Goal: Download file/media

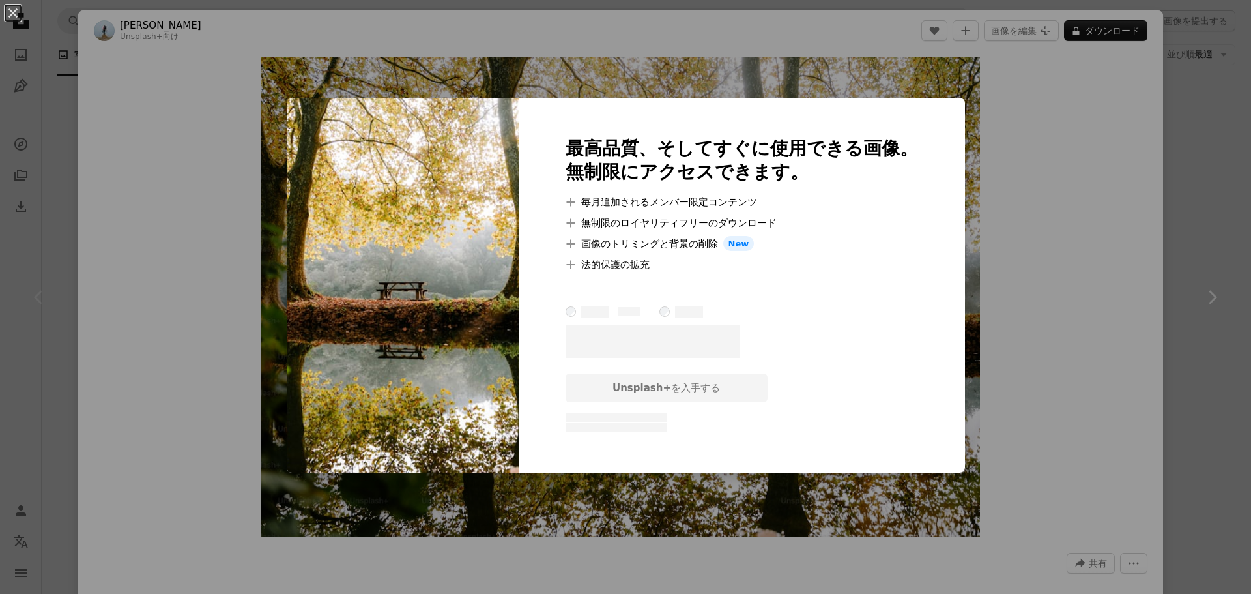
scroll to position [5, 0]
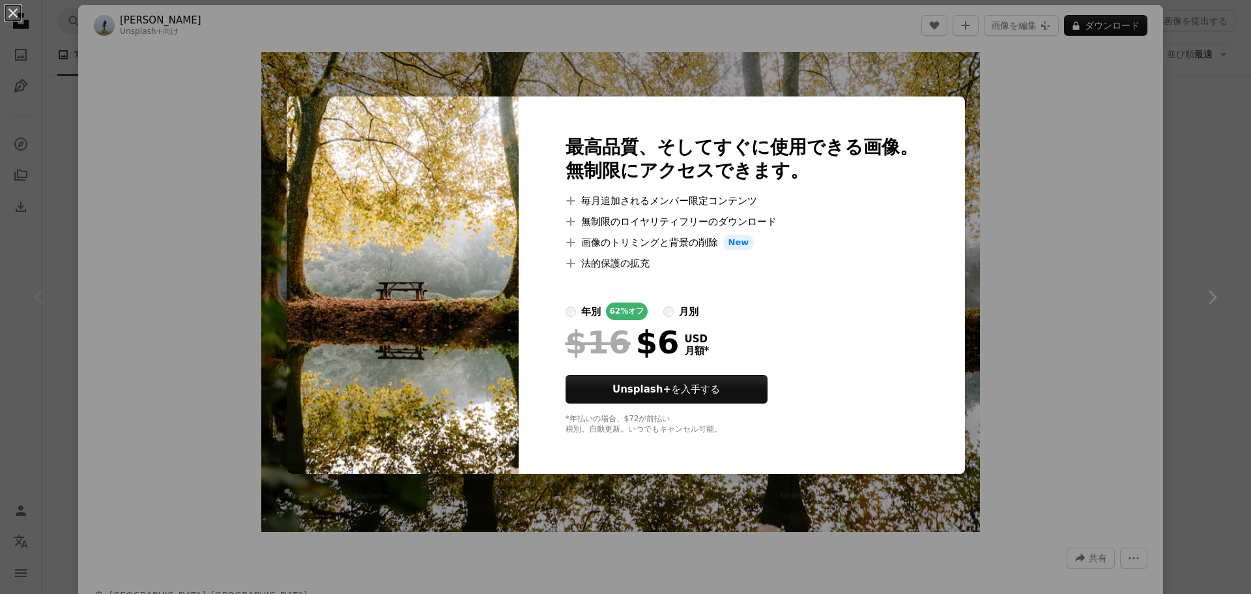
click at [1024, 257] on div "An X shape 最高品質、そしてすぐに使用できる画像。 無制限にアクセスできます。 A plus sign 毎月追加されるメンバー限定コンテンツ A p…" at bounding box center [625, 297] width 1251 height 594
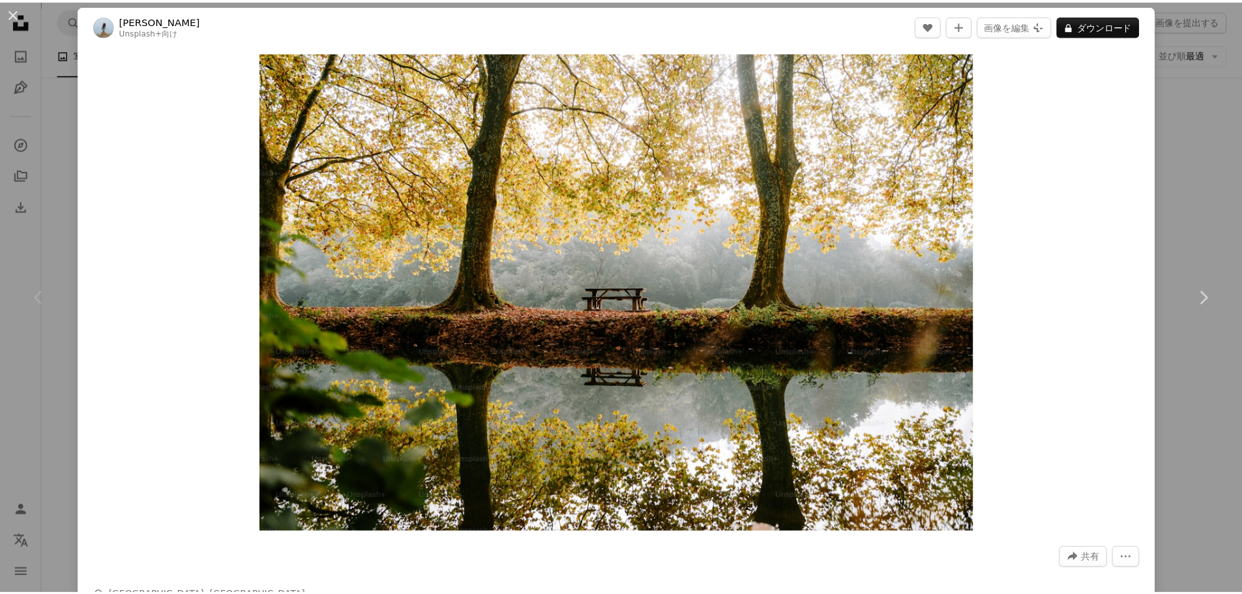
scroll to position [657, 0]
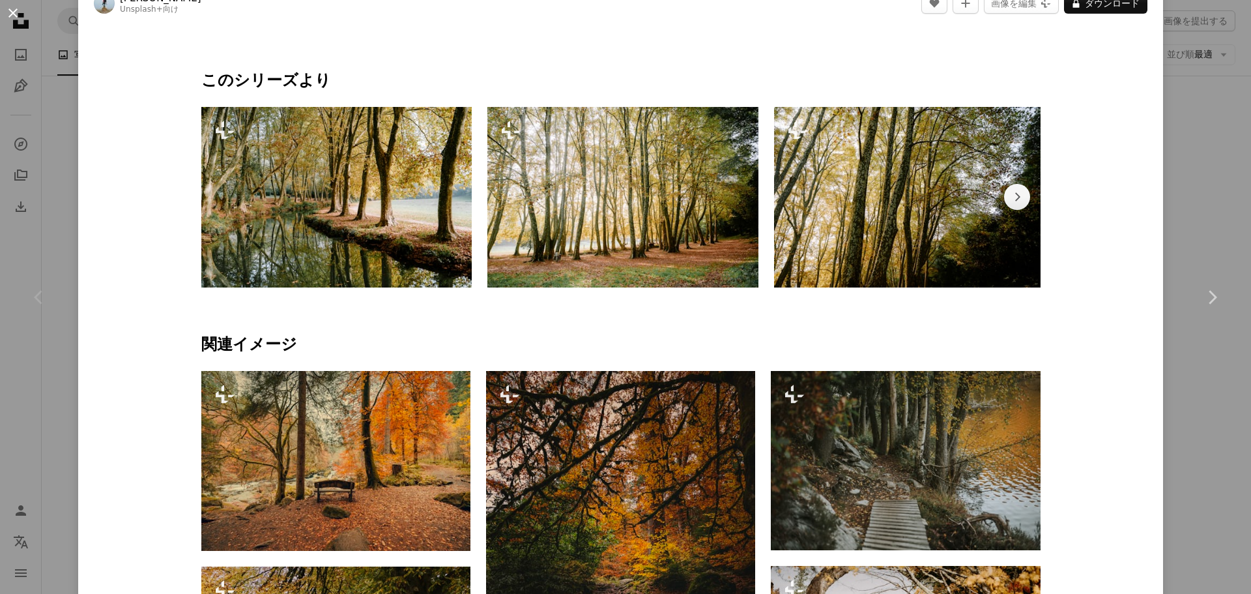
click at [21, 18] on button "An X shape" at bounding box center [13, 13] width 16 height 16
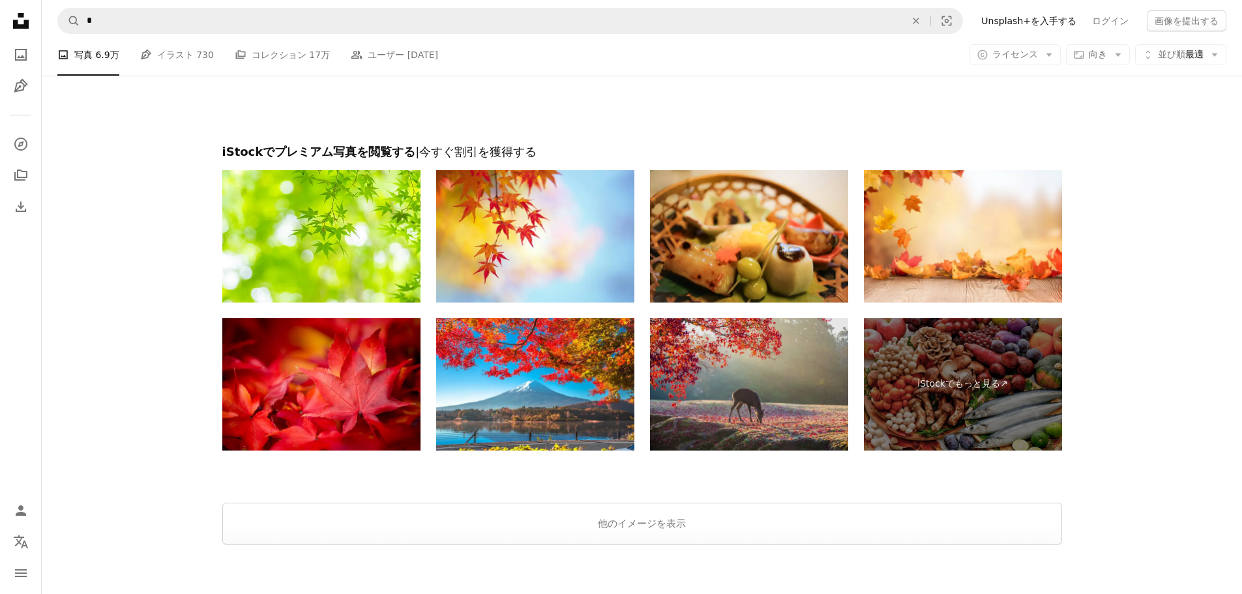
scroll to position [2551, 0]
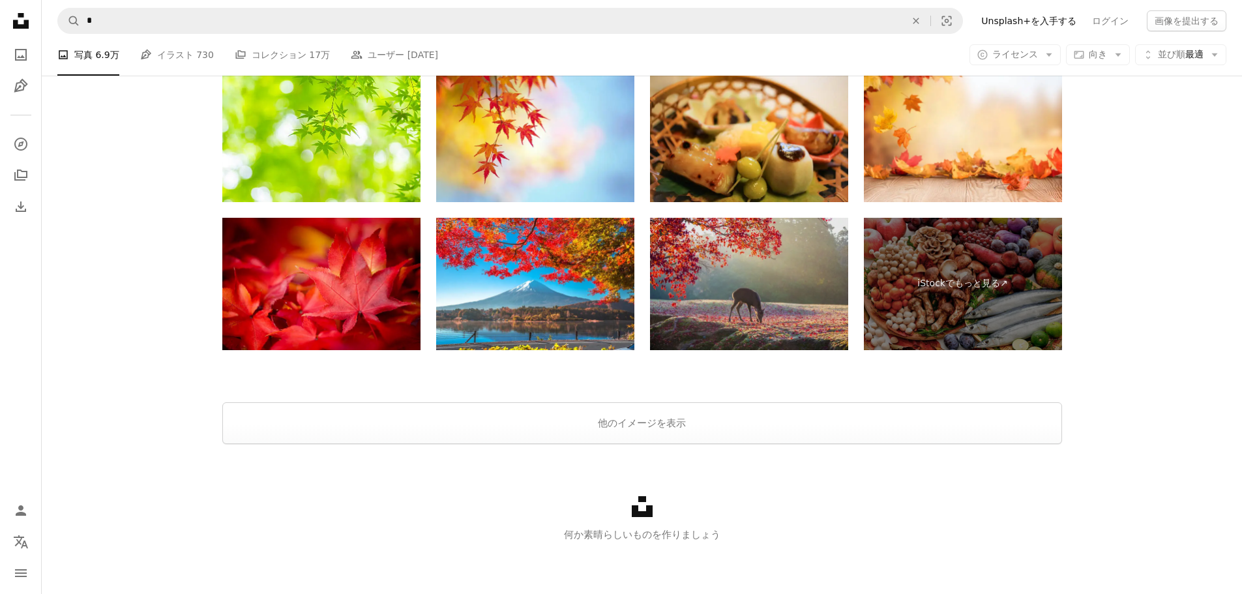
click at [744, 306] on img at bounding box center [749, 284] width 198 height 132
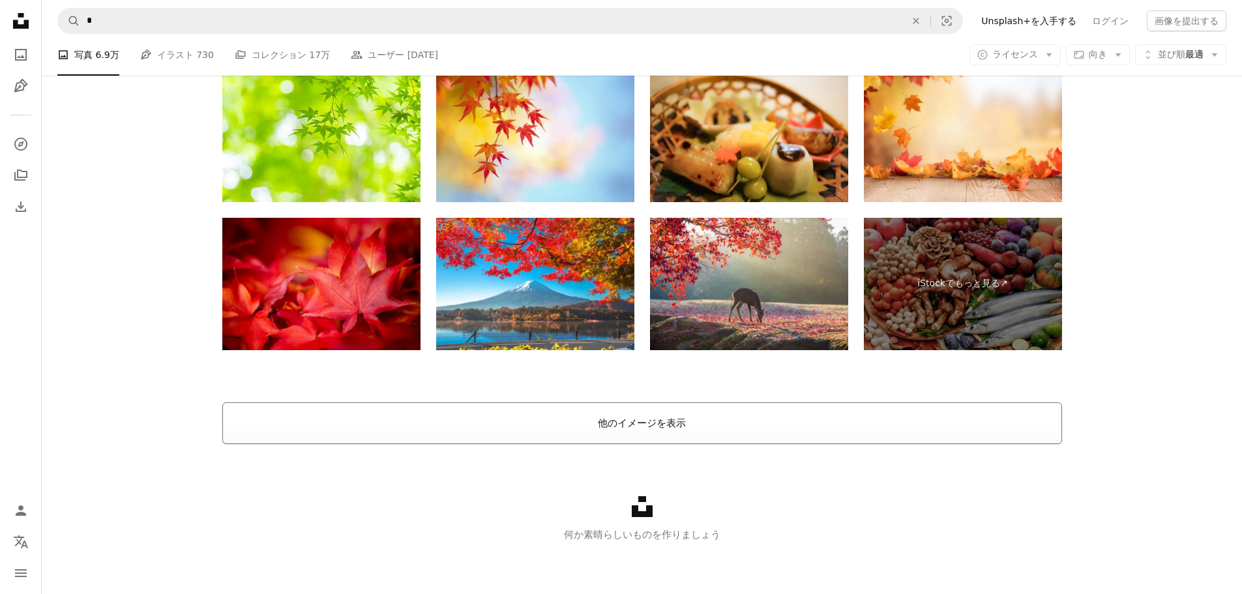
click at [652, 427] on button "他のイメージを表示" at bounding box center [641, 423] width 839 height 42
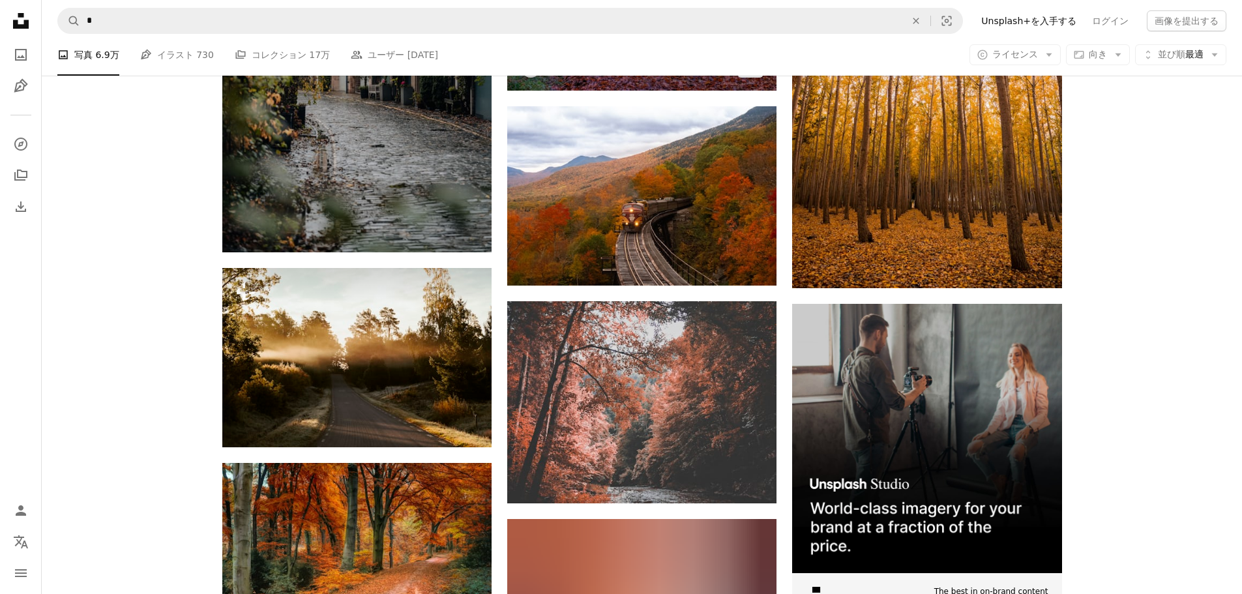
scroll to position [5122, 0]
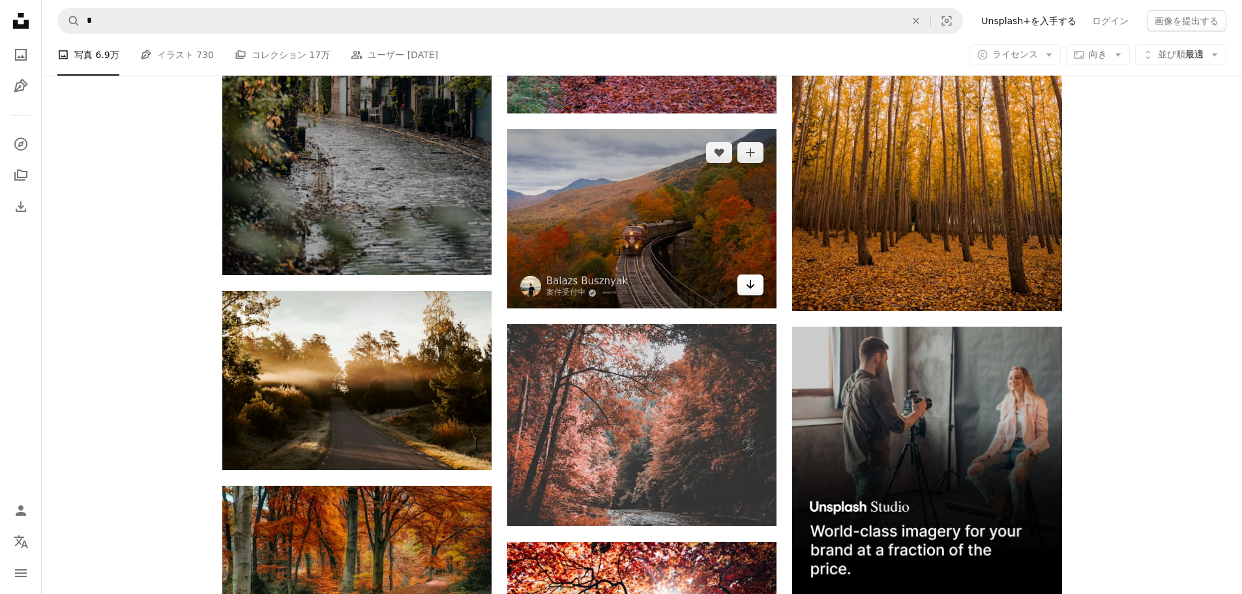
click at [747, 287] on icon "Arrow pointing down" at bounding box center [750, 284] width 10 height 16
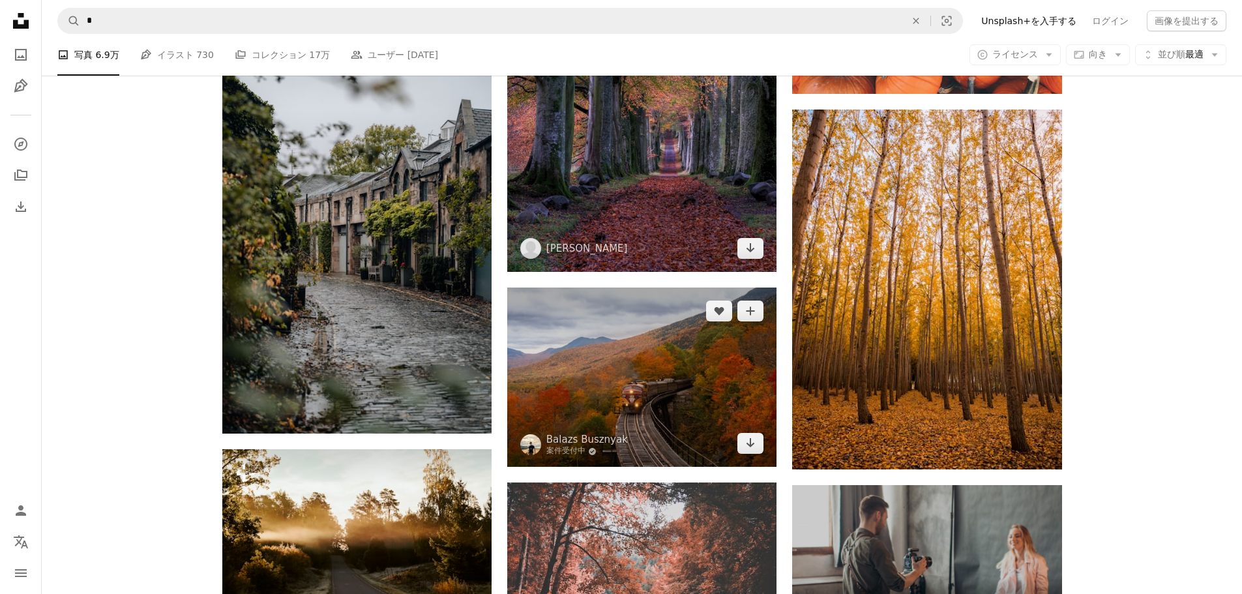
scroll to position [4926, 0]
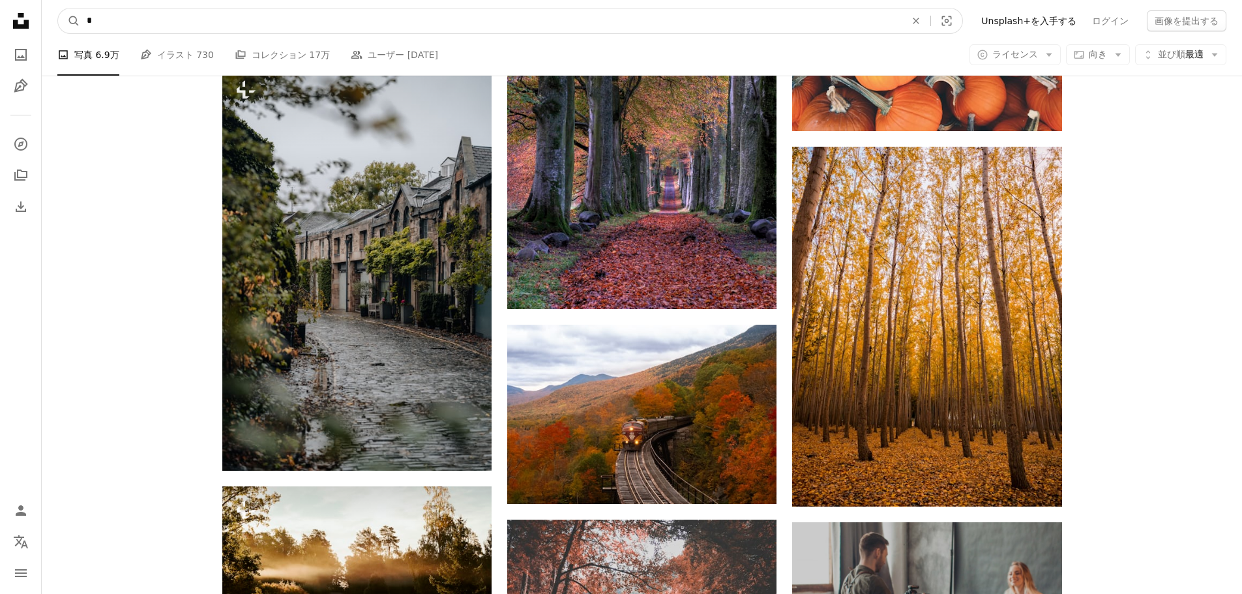
click at [506, 16] on input "*" at bounding box center [490, 20] width 821 height 25
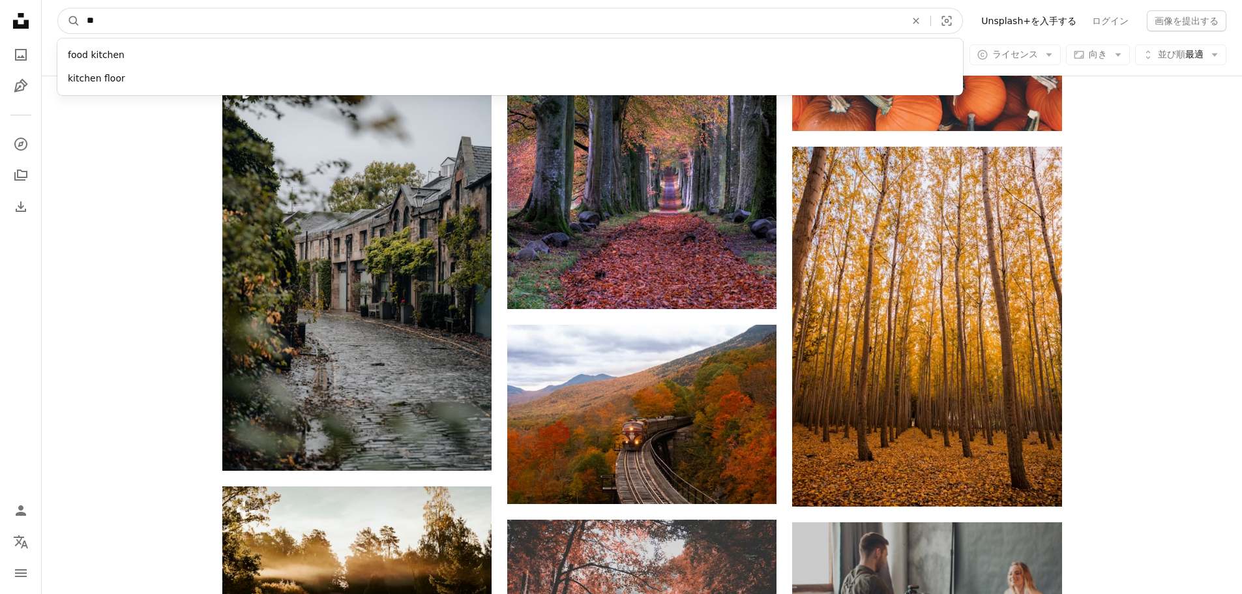
type input "*"
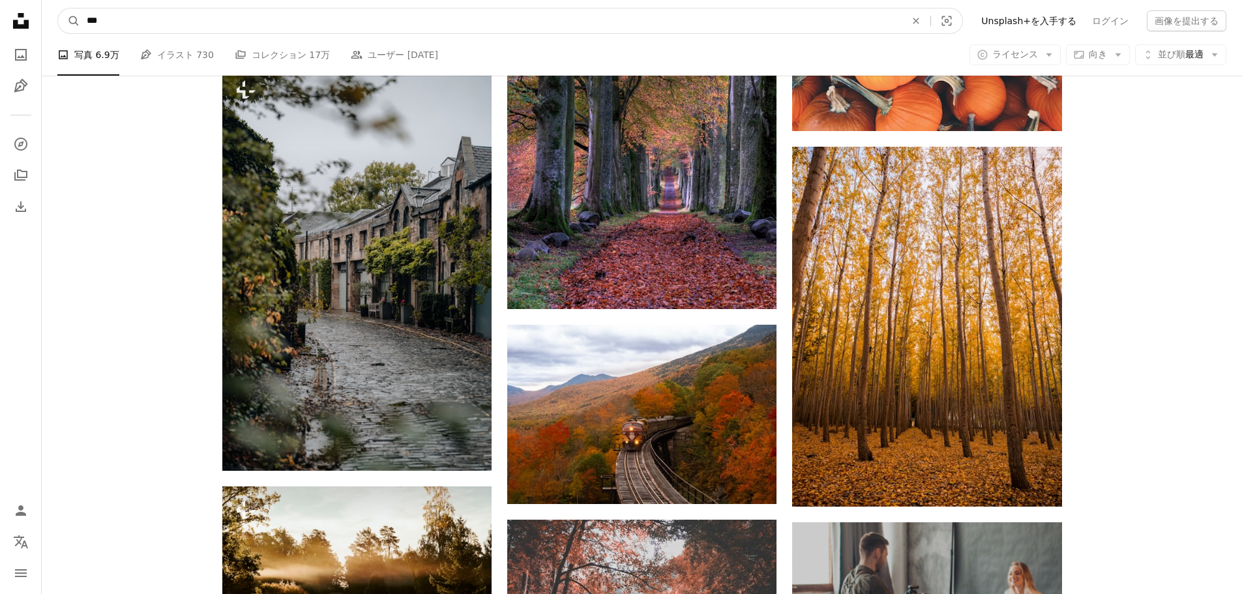
type input "*"
click button "A magnifying glass" at bounding box center [69, 20] width 22 height 25
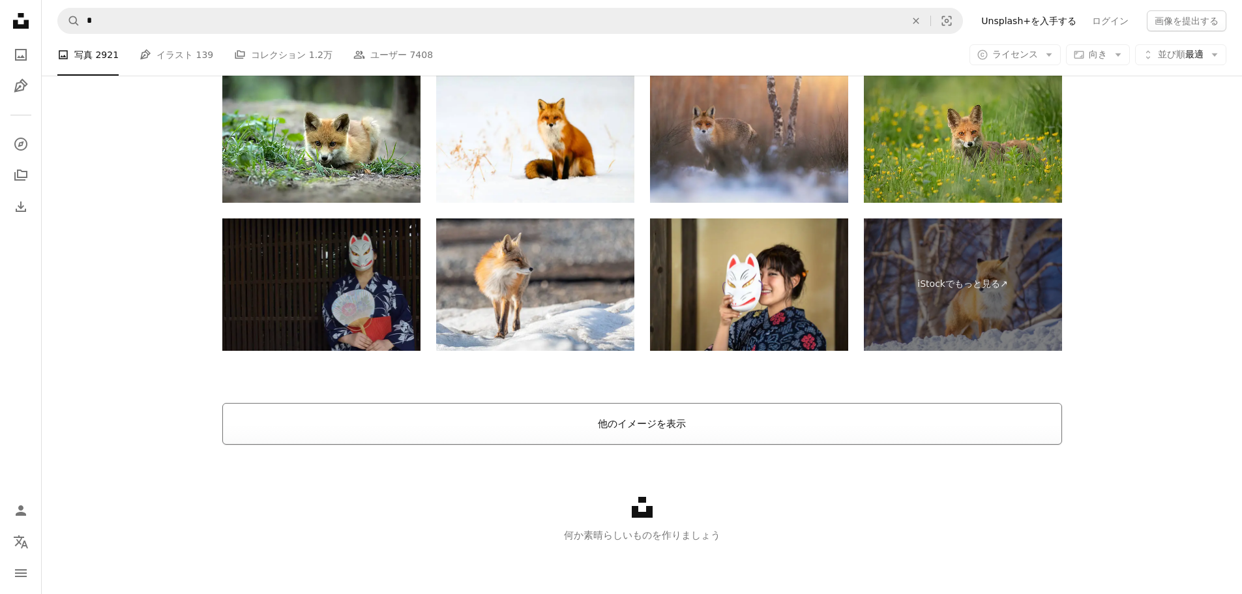
click at [613, 441] on button "他のイメージを表示" at bounding box center [641, 424] width 839 height 42
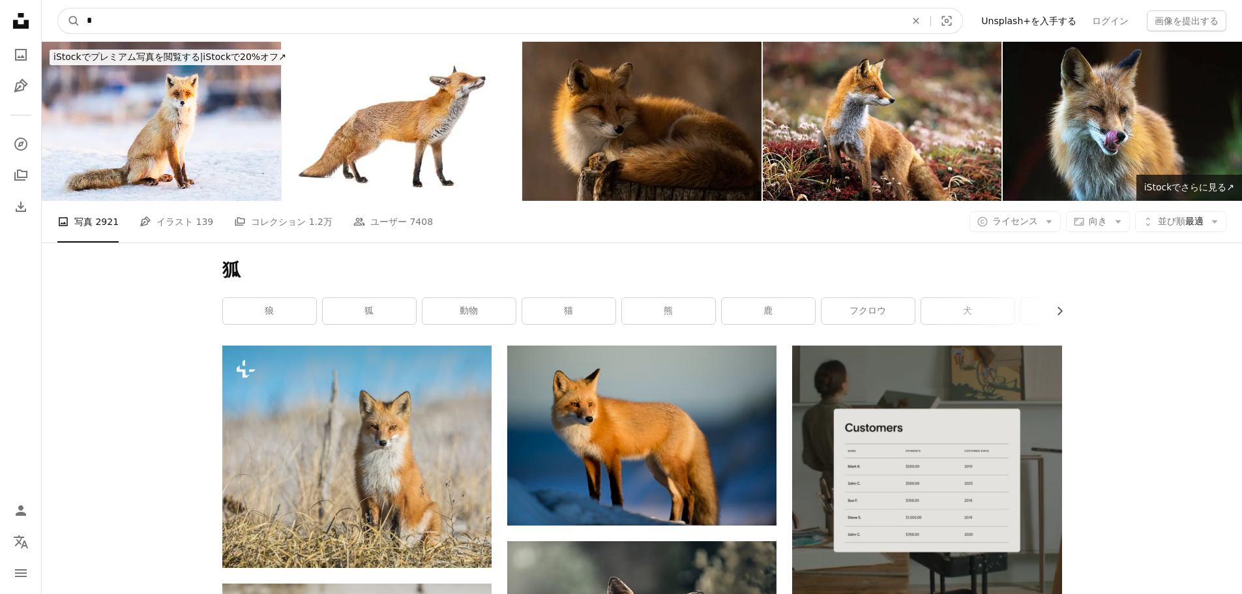
click at [573, 20] on input "*" at bounding box center [490, 20] width 821 height 25
type input "*****"
click button "A magnifying glass" at bounding box center [69, 20] width 22 height 25
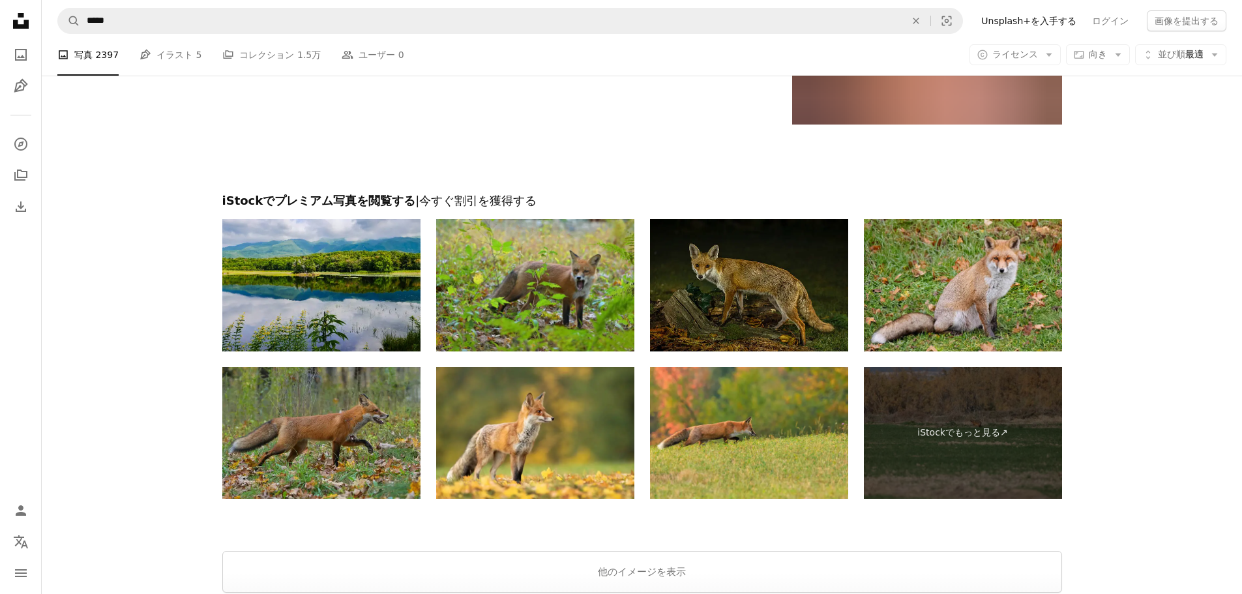
scroll to position [2542, 0]
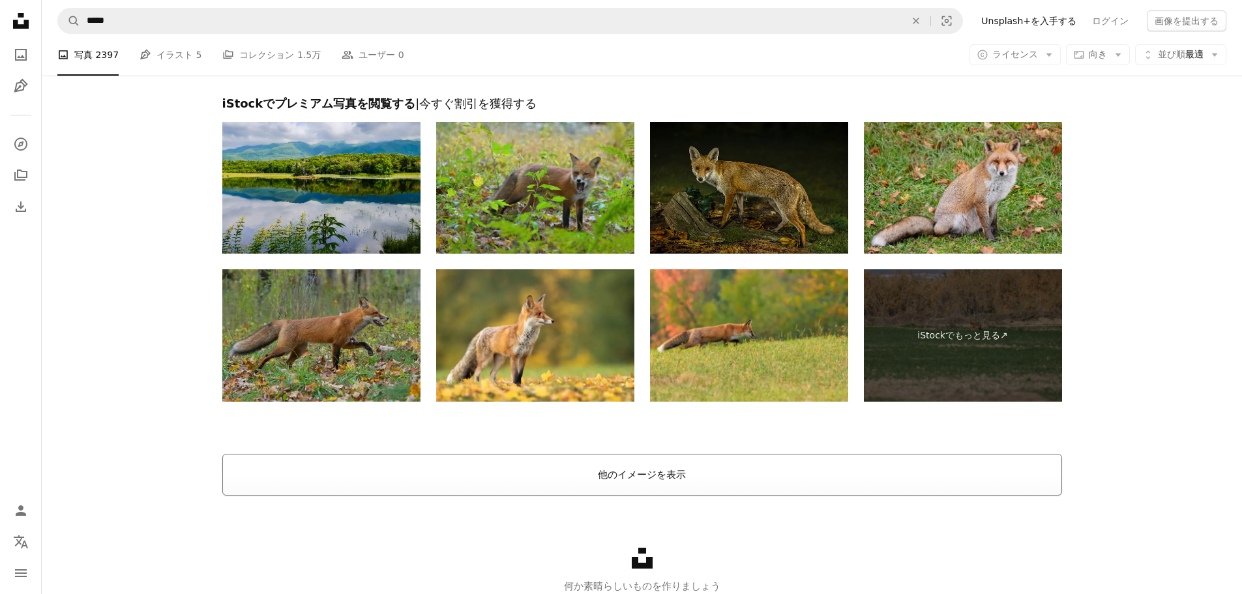
click at [637, 466] on button "他のイメージを表示" at bounding box center [641, 475] width 839 height 42
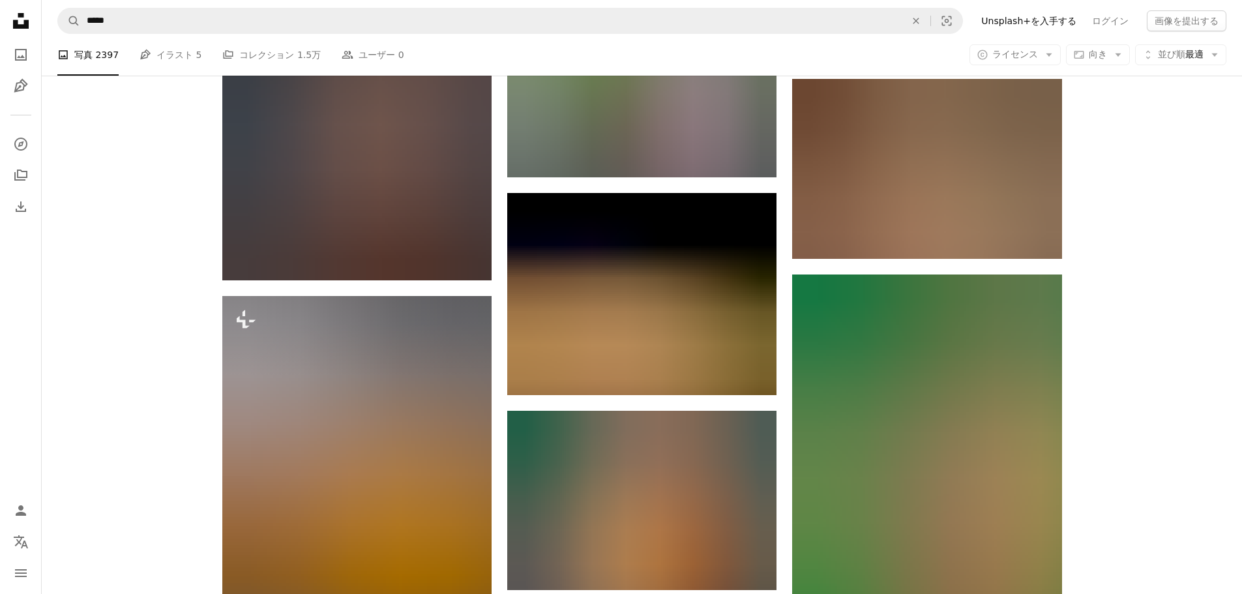
scroll to position [6908, 0]
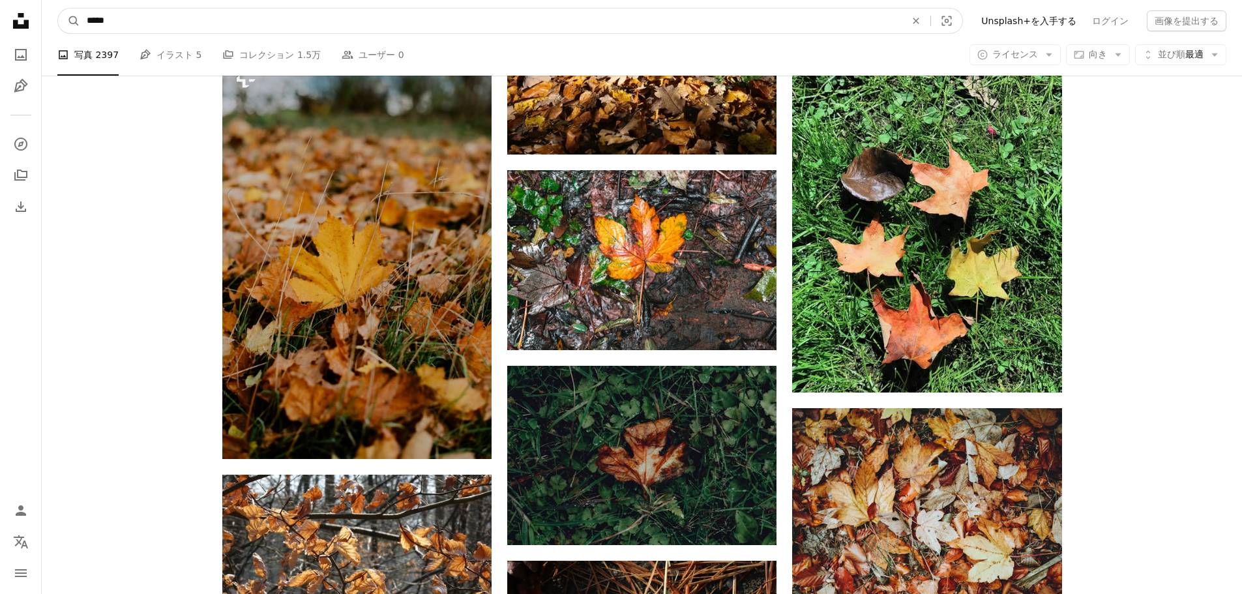
drag, startPoint x: 160, startPoint y: 18, endPoint x: 0, endPoint y: -1, distance: 160.7
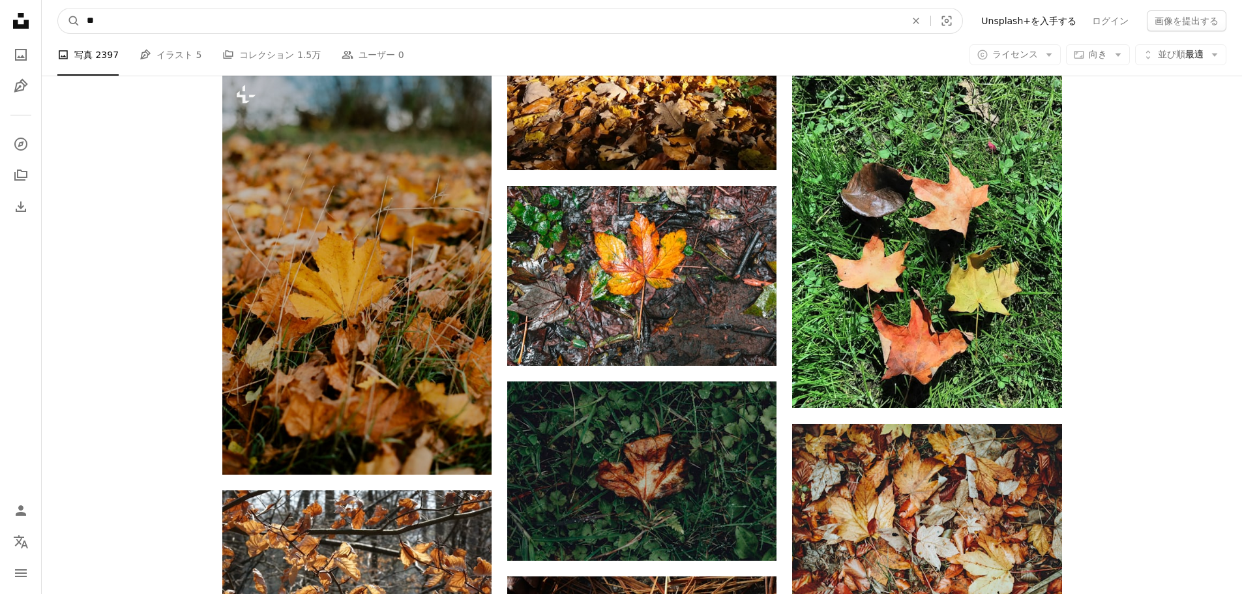
type input "*"
type input "**"
click button "A magnifying glass" at bounding box center [69, 20] width 22 height 25
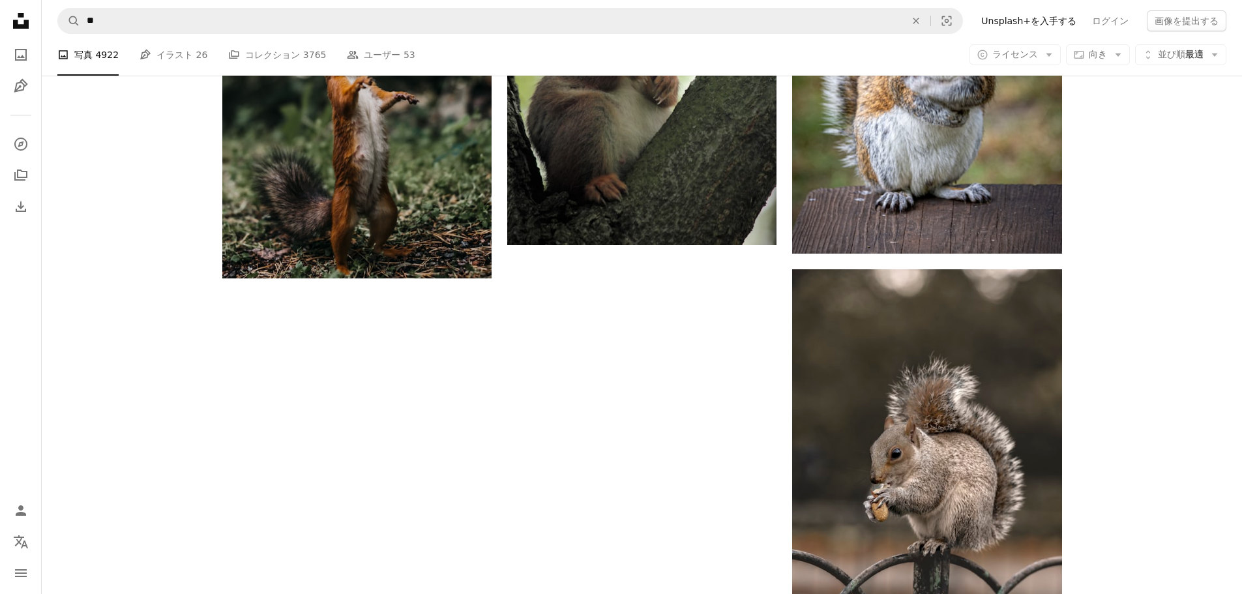
scroll to position [2151, 0]
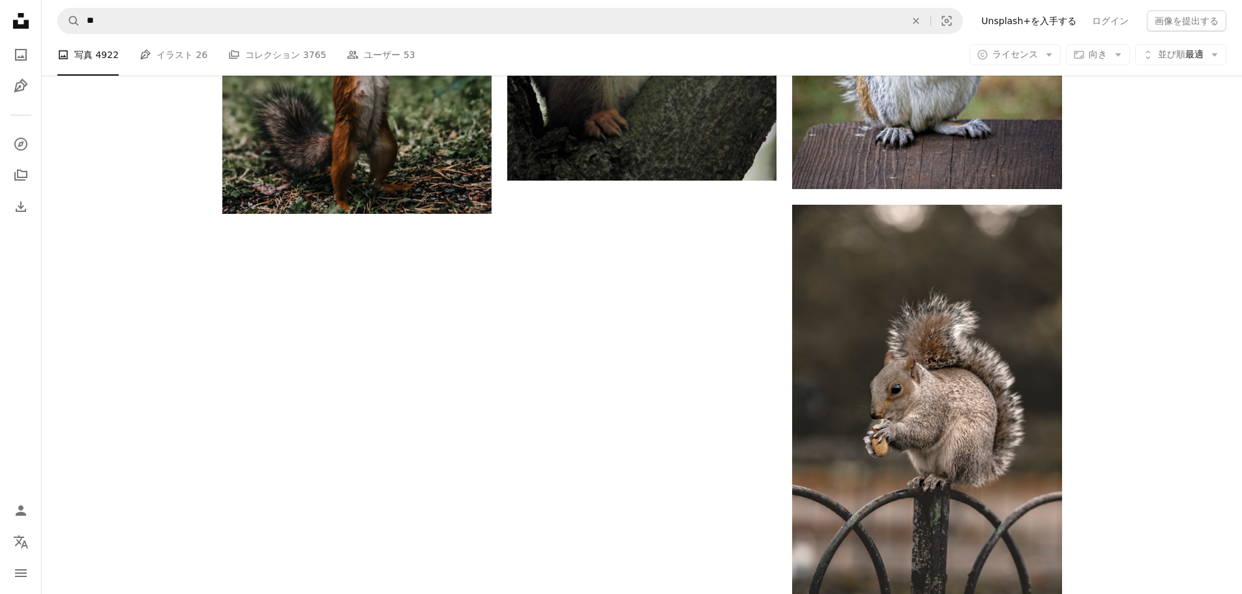
click at [635, 4] on nav "A magnifying glass ** An X shape Visual search Filters Unsplash+を入手する ログイン 画像を提…" at bounding box center [642, 21] width 1200 height 42
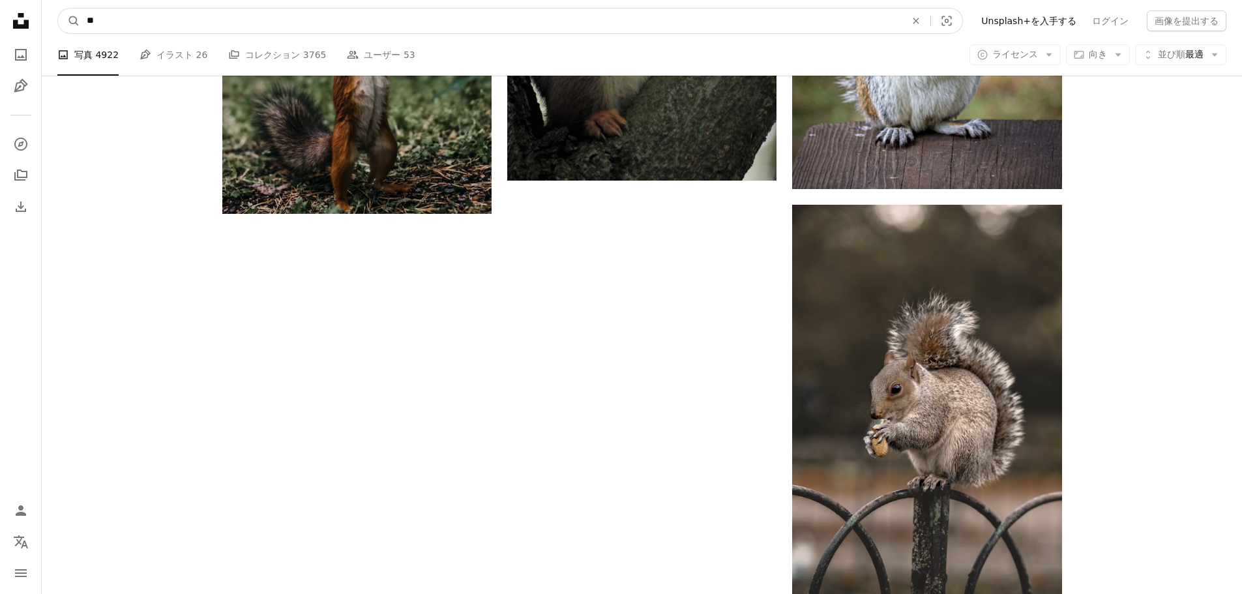
click at [638, 18] on input "**" at bounding box center [490, 20] width 821 height 25
type input "*****"
click button "A magnifying glass" at bounding box center [69, 20] width 22 height 25
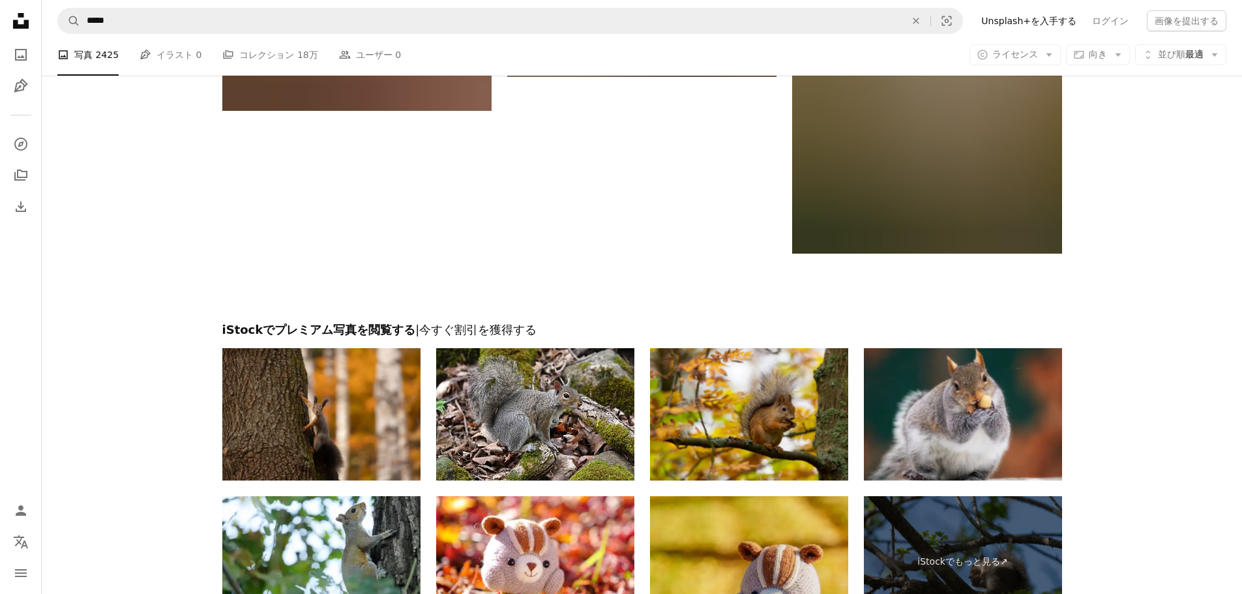
scroll to position [2569, 0]
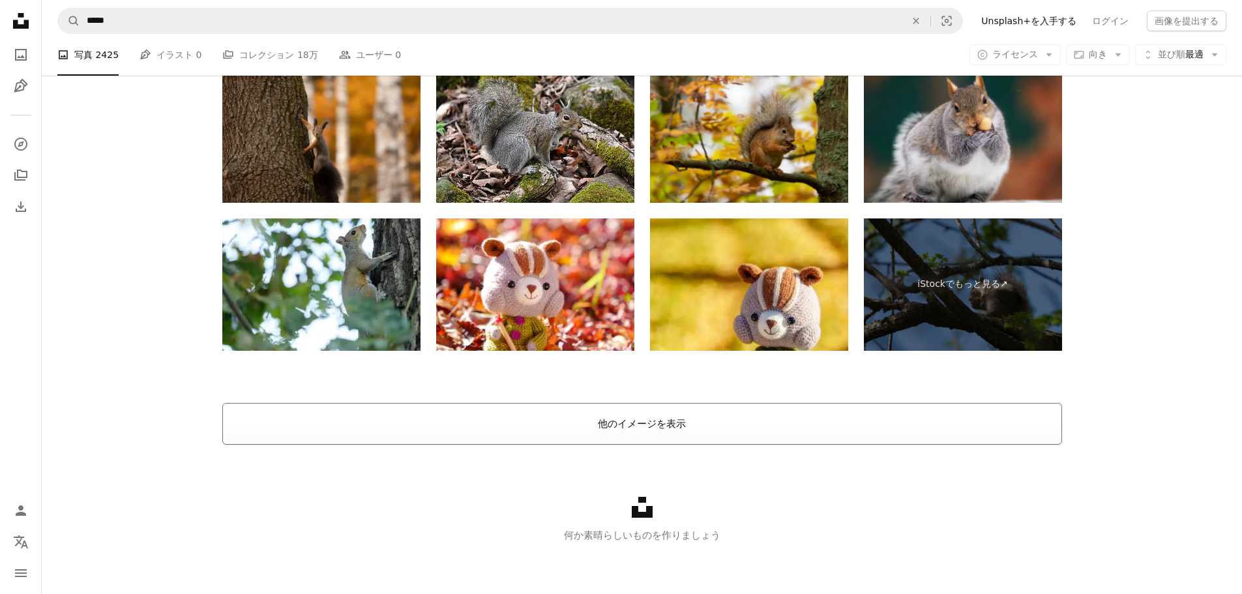
click at [824, 437] on button "他のイメージを表示" at bounding box center [641, 424] width 839 height 42
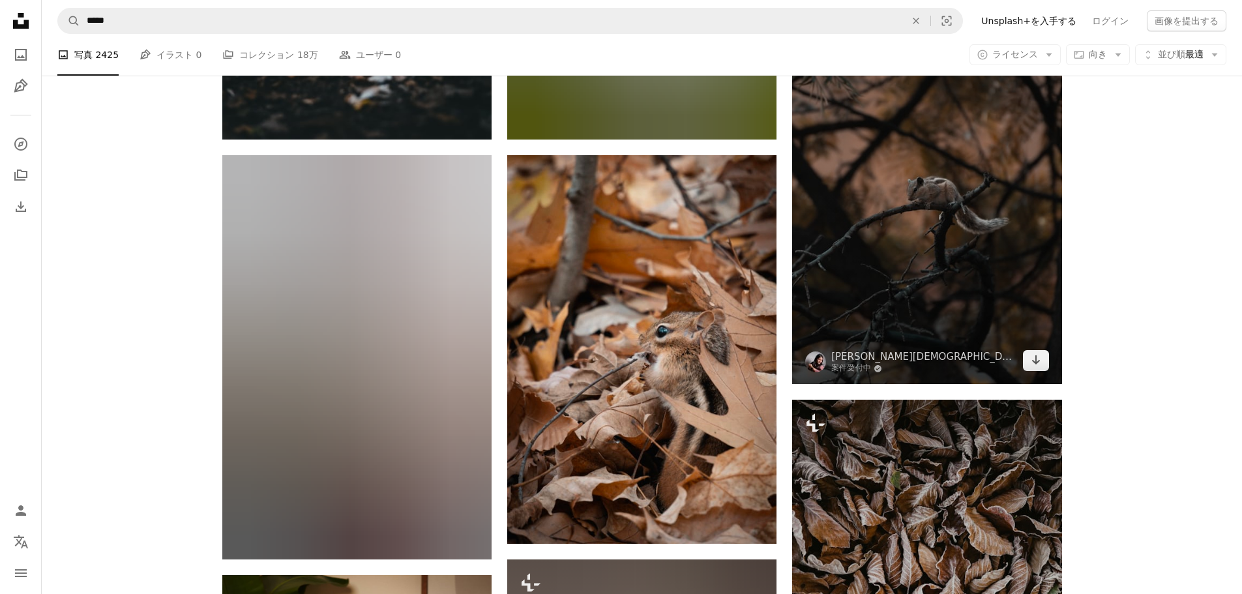
scroll to position [3576, 0]
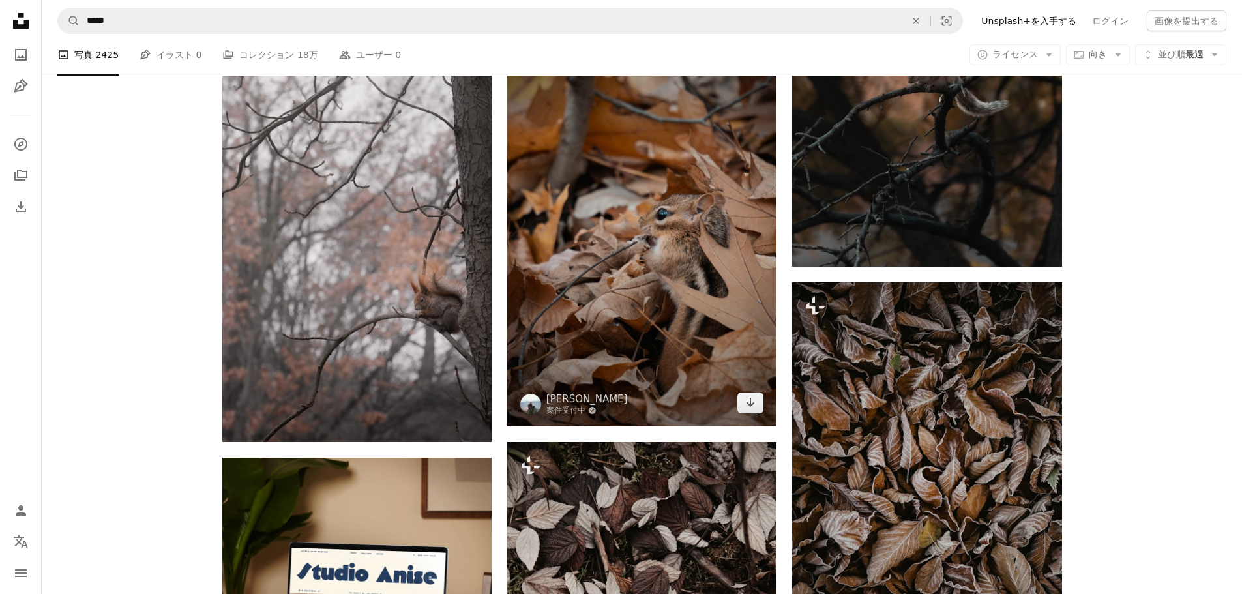
click at [675, 269] on img at bounding box center [641, 232] width 269 height 388
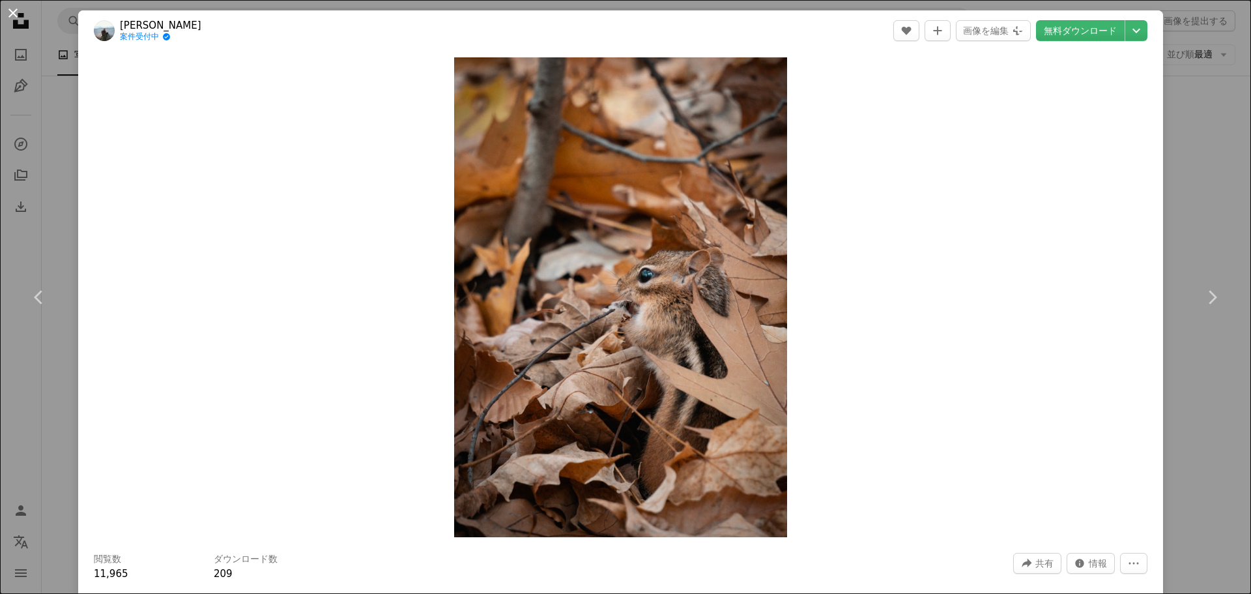
click at [11, 18] on button "An X shape" at bounding box center [13, 13] width 16 height 16
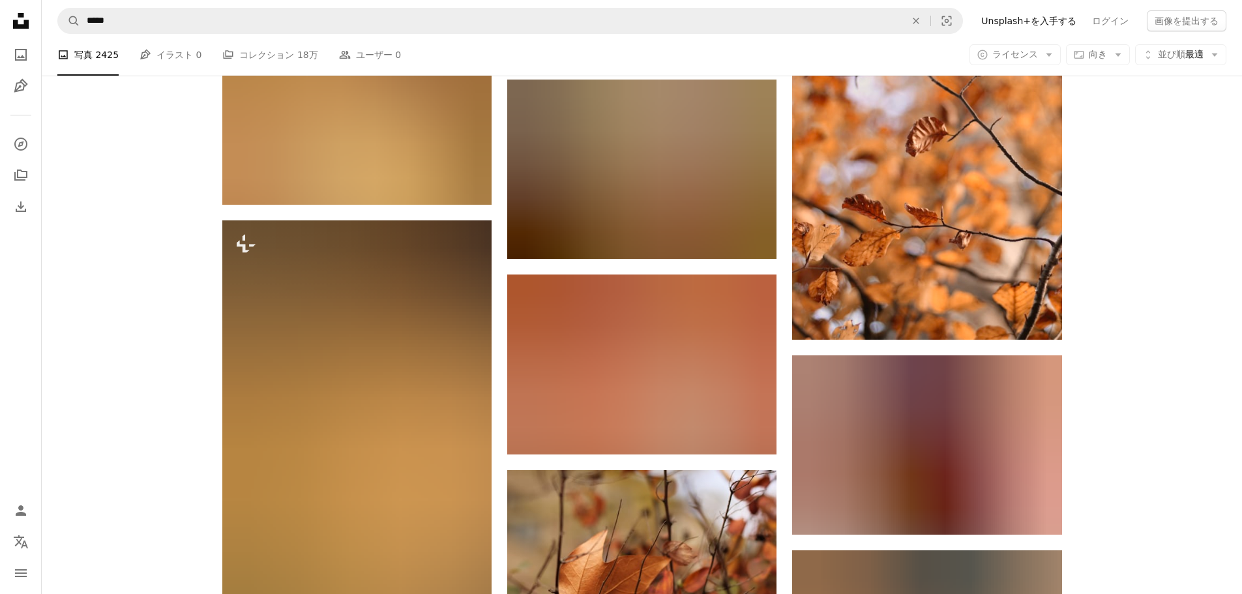
scroll to position [13026, 0]
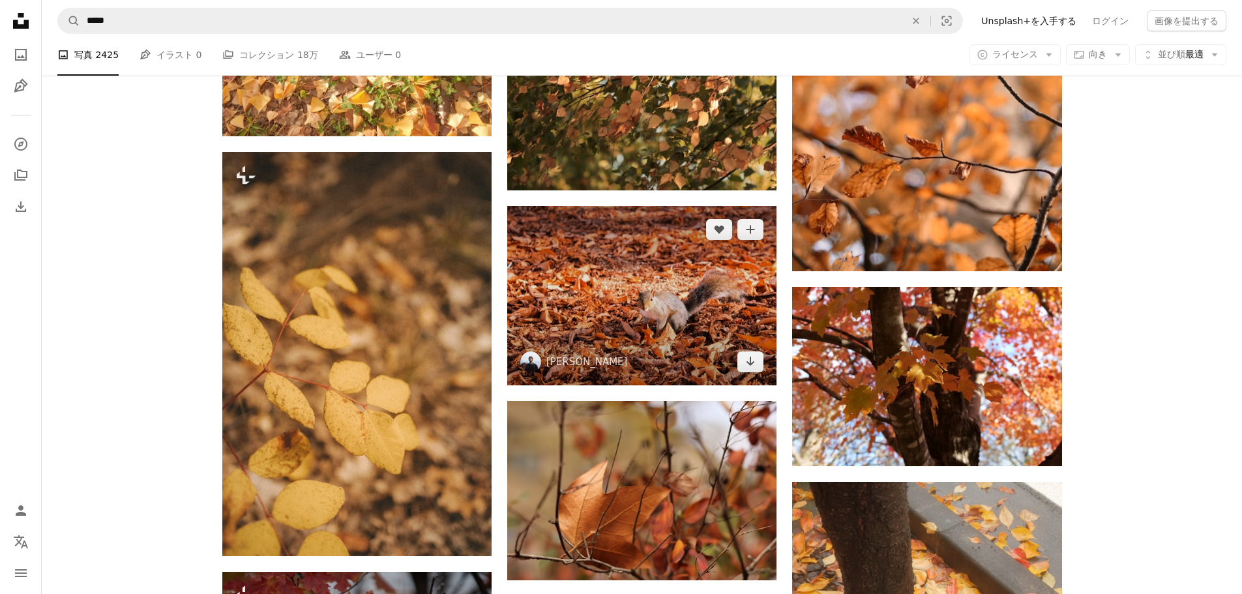
click at [648, 302] on img at bounding box center [641, 295] width 269 height 179
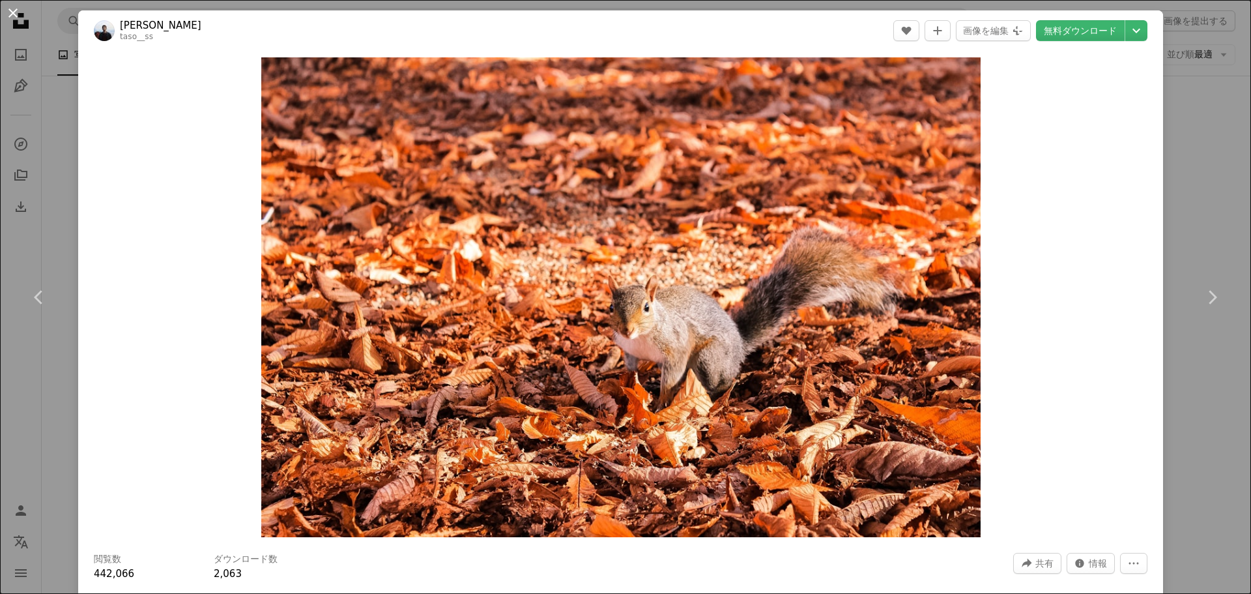
click at [12, 15] on button "An X shape" at bounding box center [13, 13] width 16 height 16
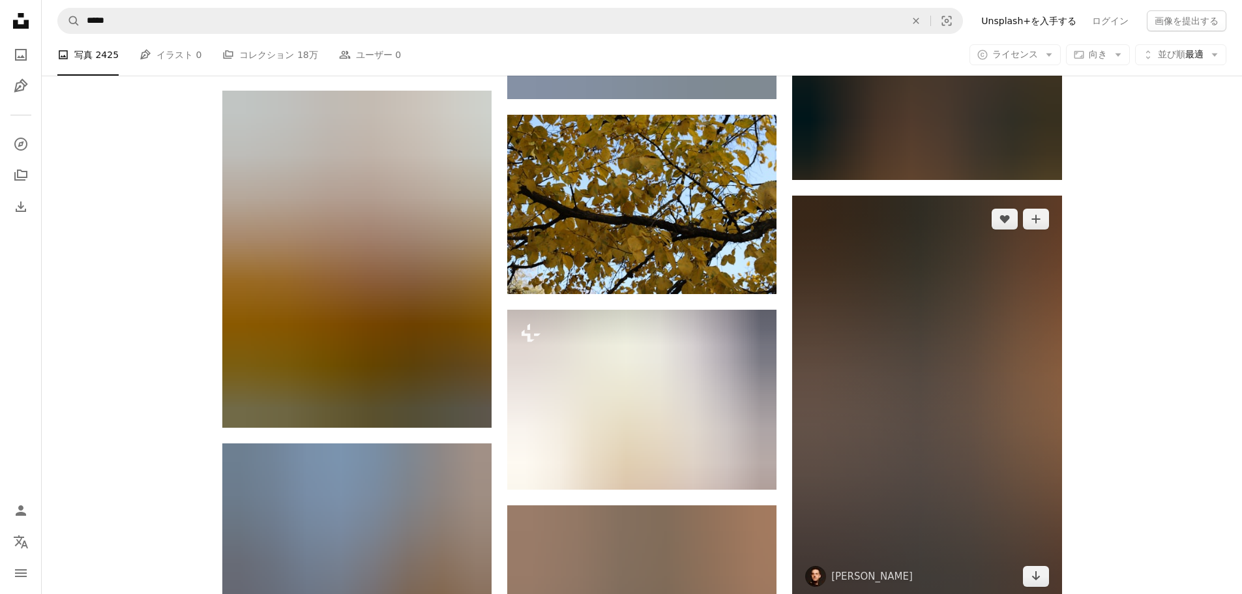
scroll to position [14003, 0]
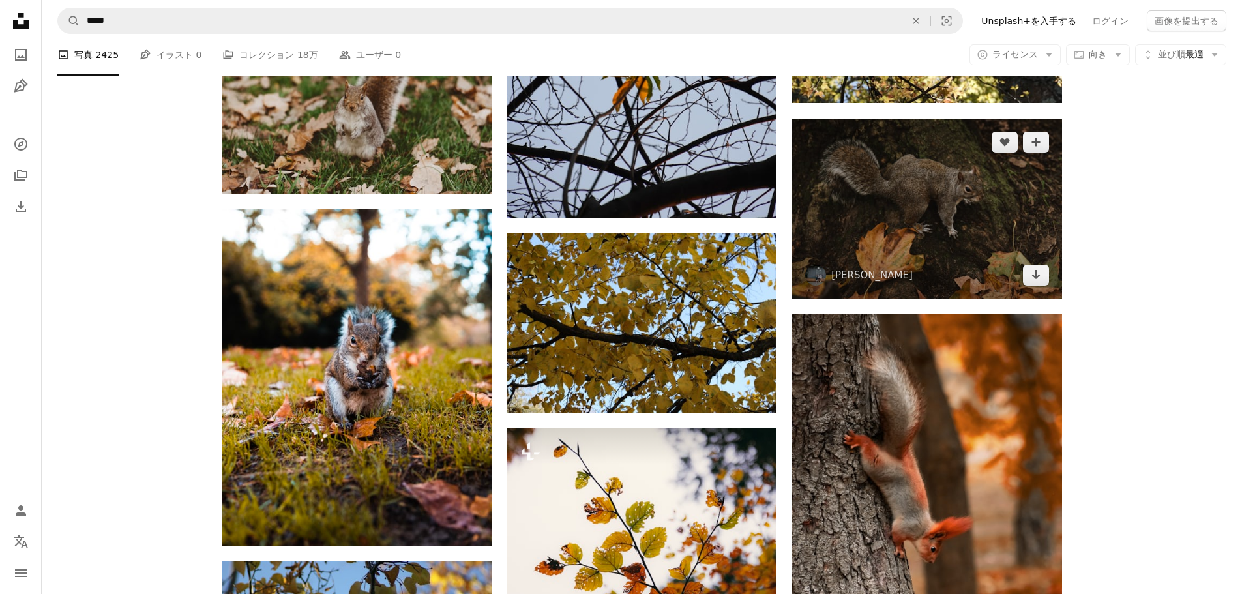
click at [972, 205] on img at bounding box center [926, 208] width 269 height 179
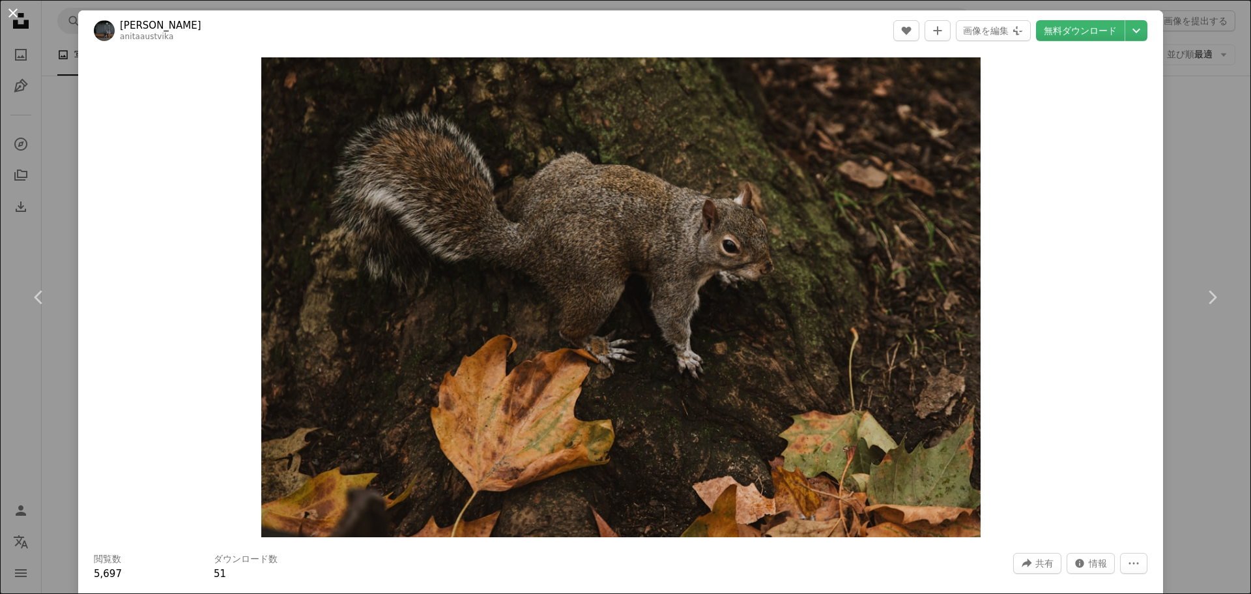
click at [13, 14] on button "An X shape" at bounding box center [13, 13] width 16 height 16
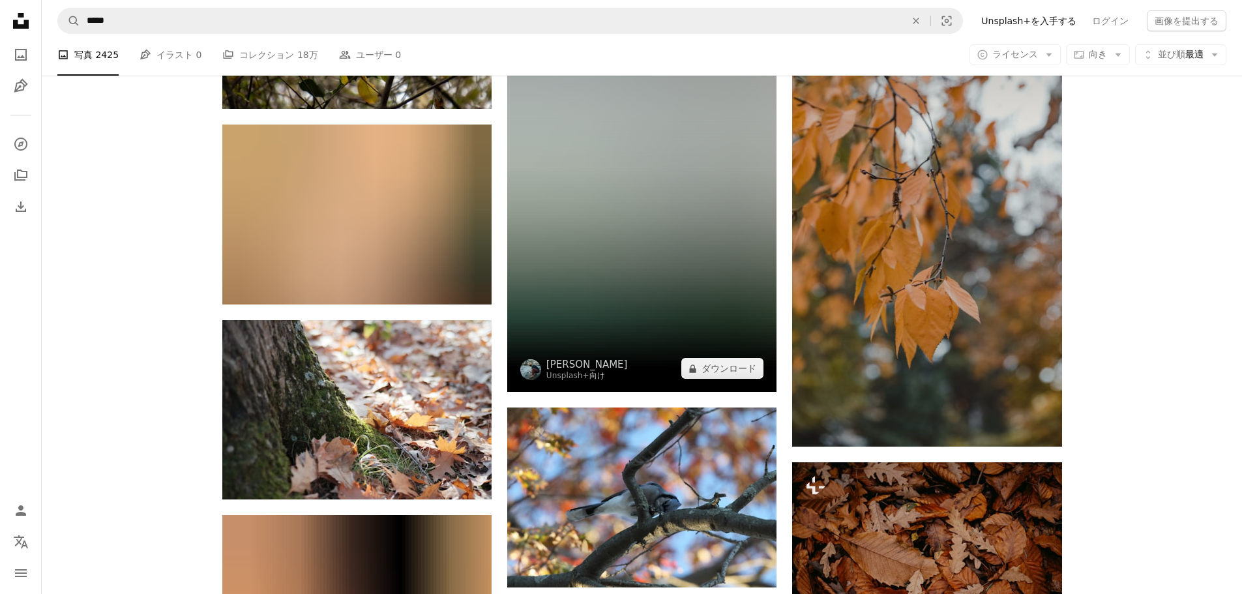
scroll to position [15828, 0]
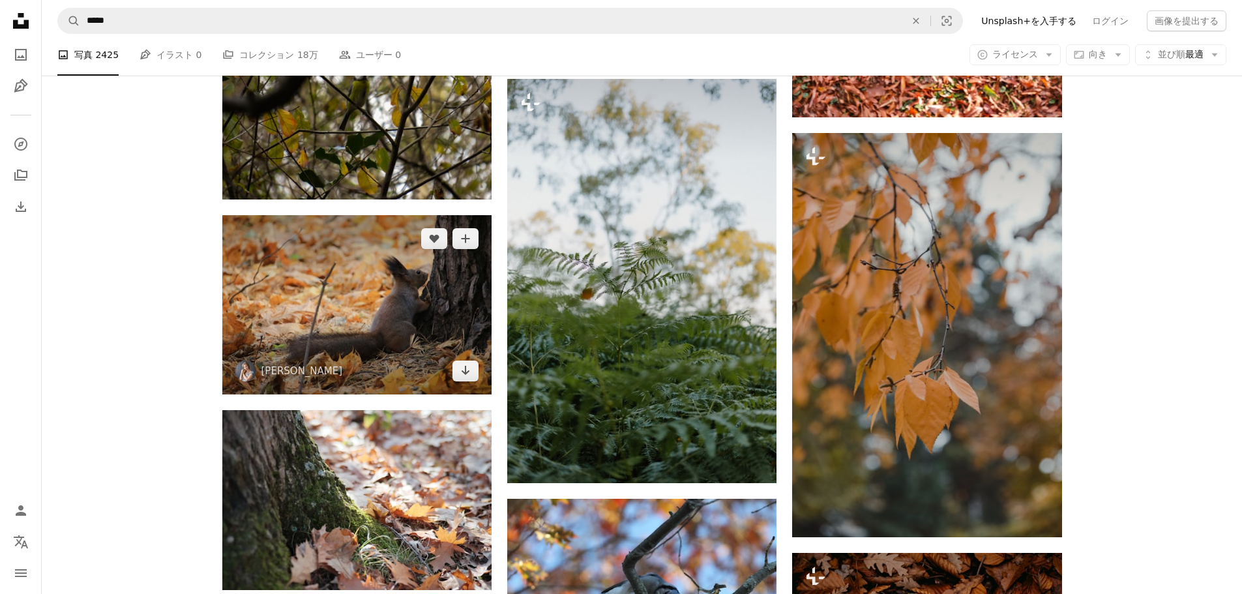
click at [382, 300] on img at bounding box center [356, 304] width 269 height 179
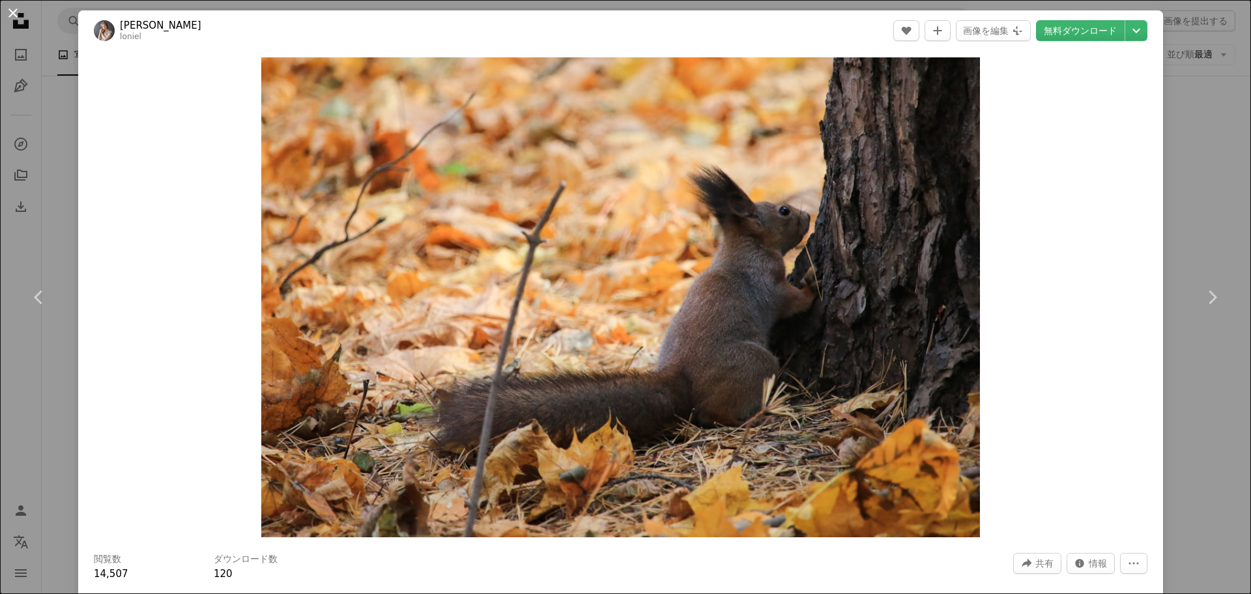
click at [12, 17] on button "An X shape" at bounding box center [13, 13] width 16 height 16
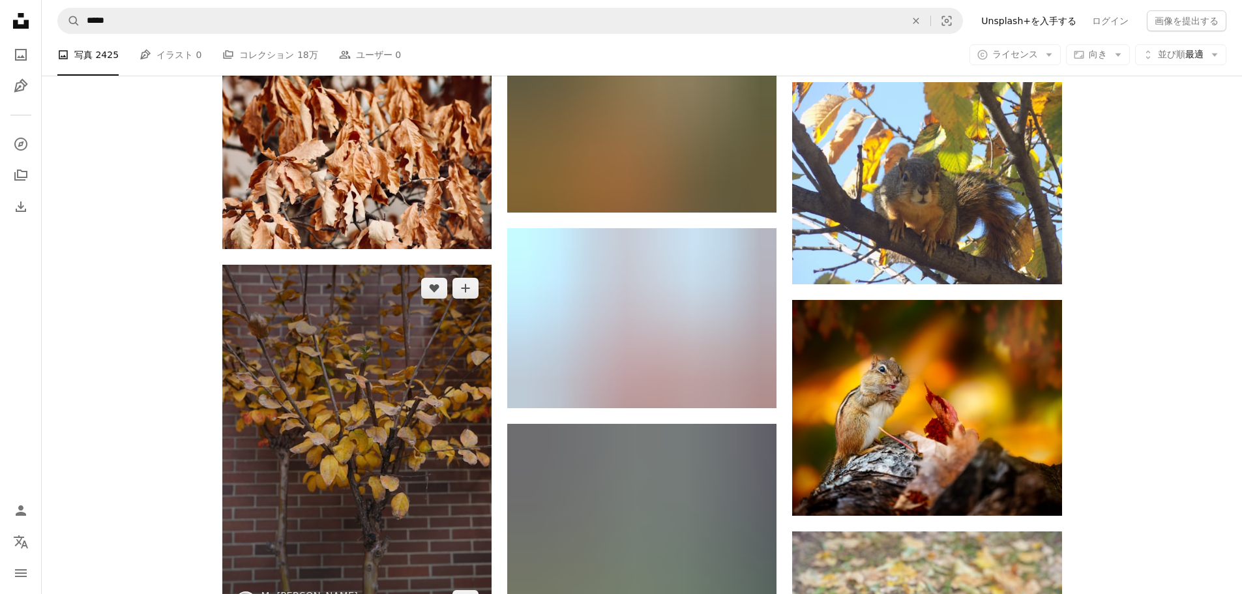
scroll to position [21237, 0]
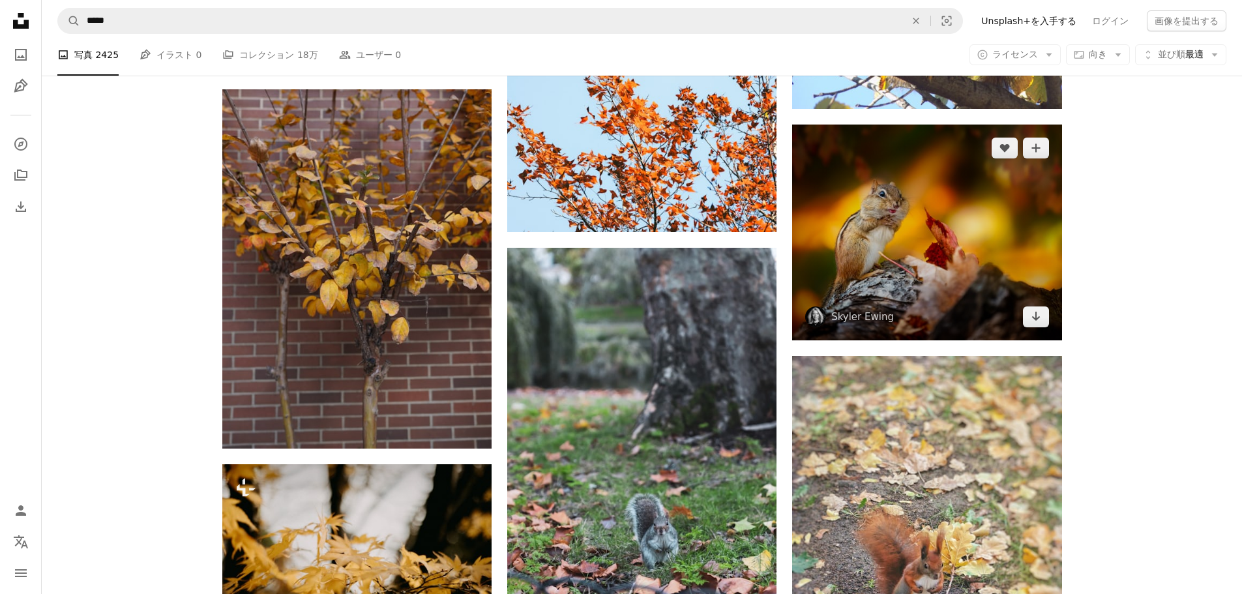
click at [927, 181] on img at bounding box center [926, 232] width 269 height 216
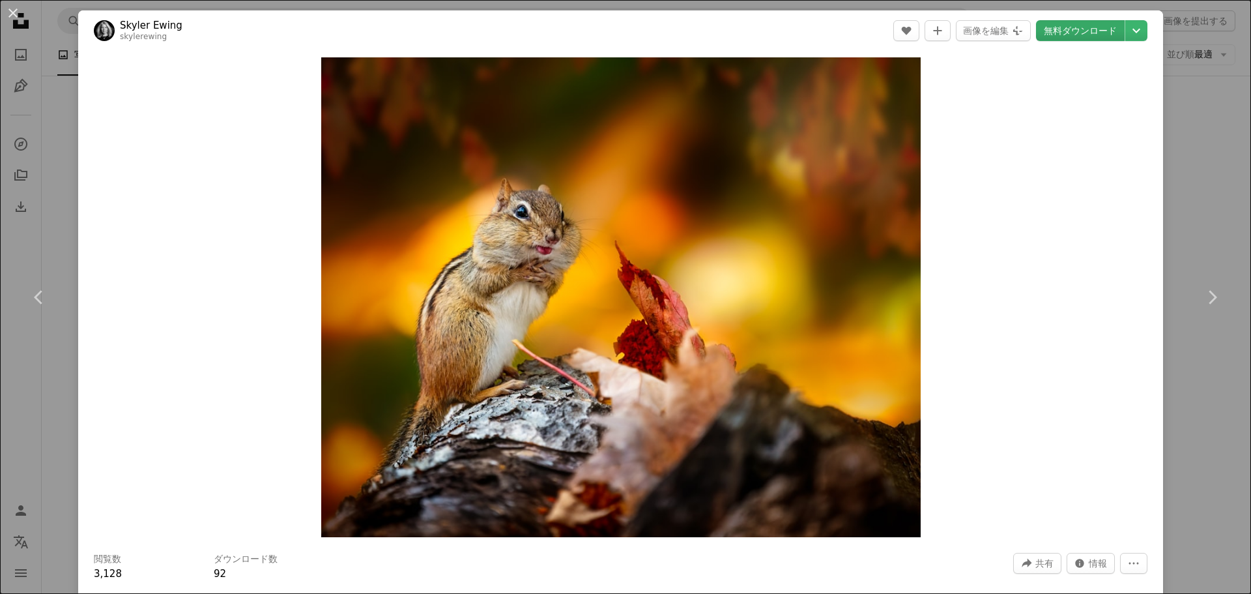
click at [1065, 29] on link "無料ダウンロード" at bounding box center [1080, 30] width 89 height 21
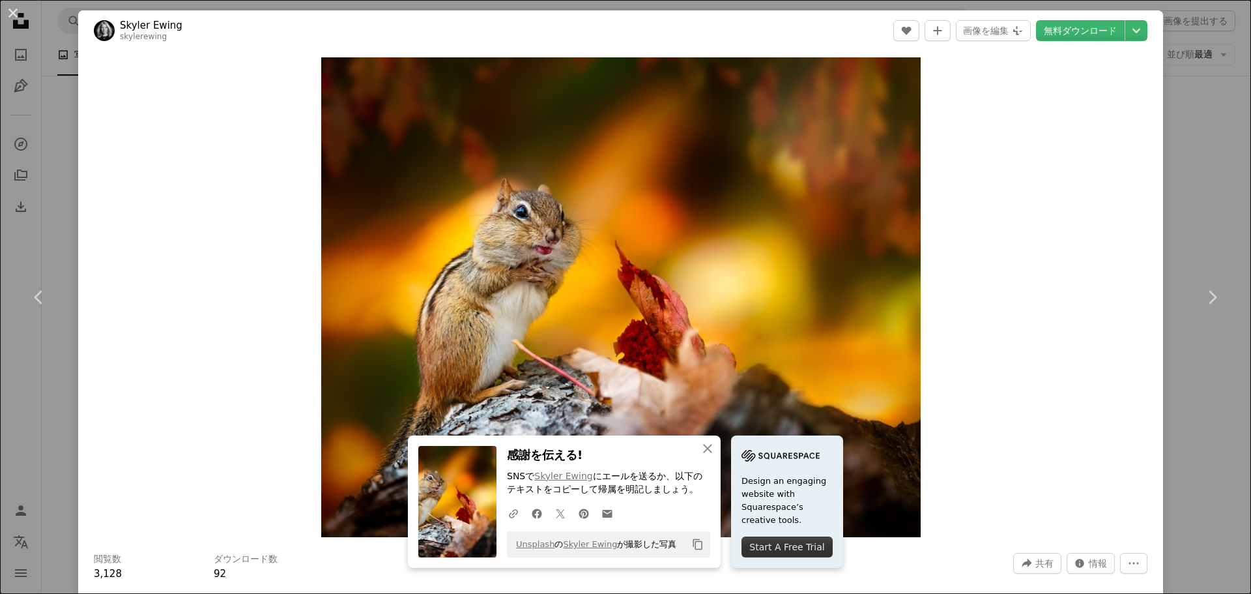
click at [246, 124] on div "Zoom in" at bounding box center [620, 297] width 1085 height 493
click at [16, 17] on button "An X shape" at bounding box center [13, 13] width 16 height 16
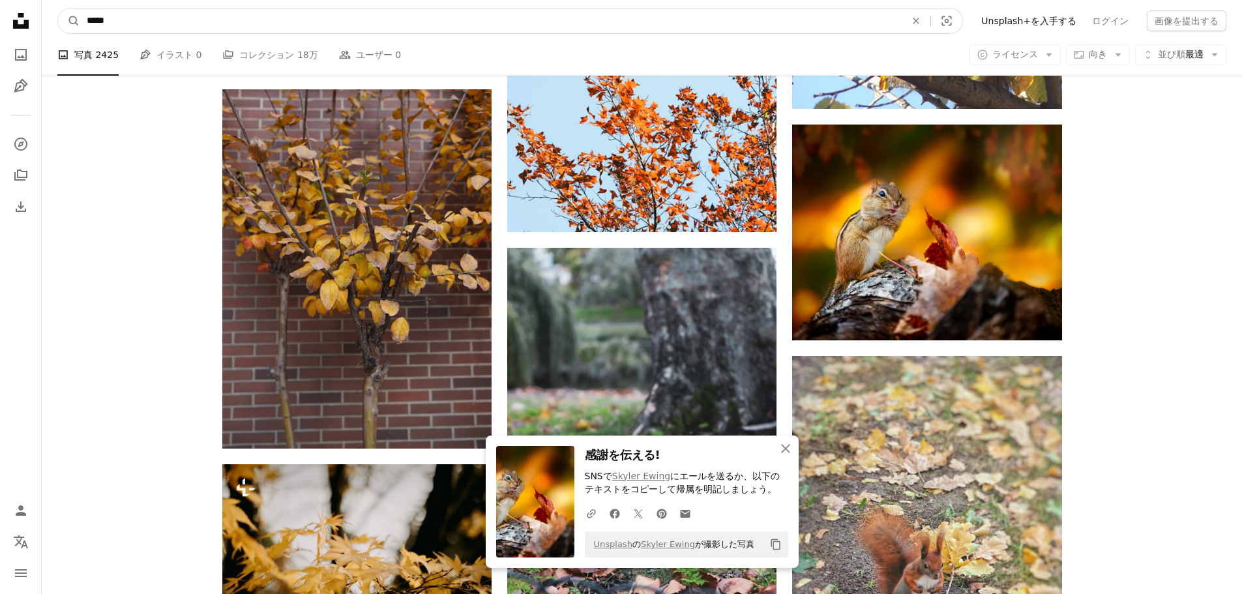
click at [230, 21] on input "*****" at bounding box center [490, 20] width 821 height 25
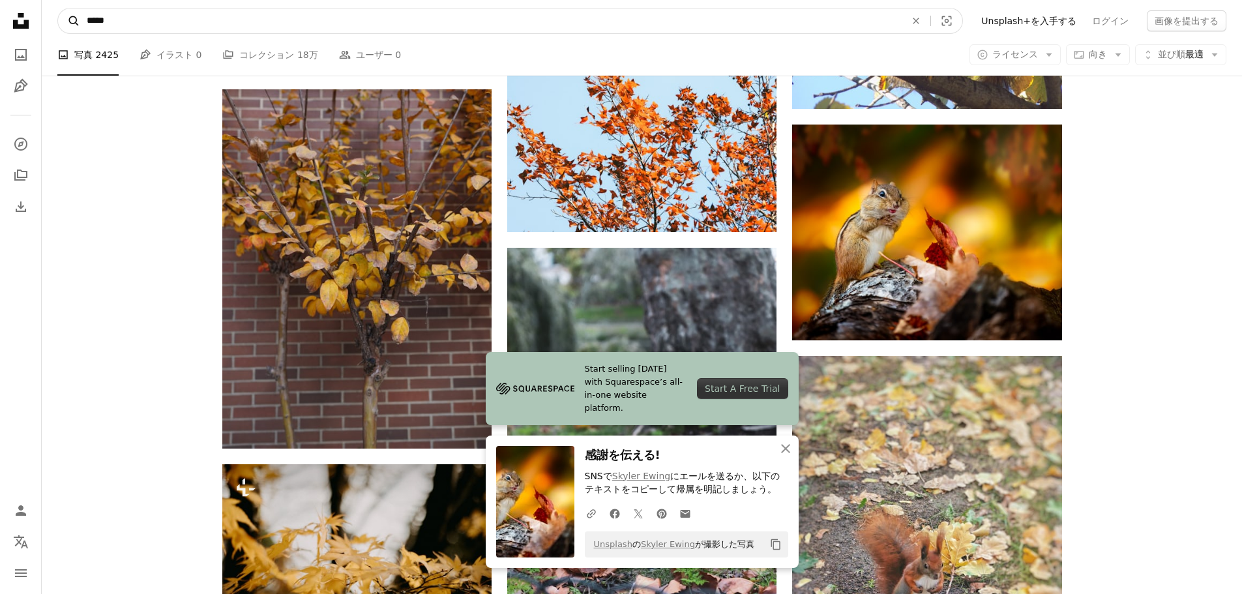
drag, startPoint x: 153, startPoint y: 19, endPoint x: 68, endPoint y: 18, distance: 85.4
click at [68, 18] on form "A magnifying glass ***** An X shape Visual search" at bounding box center [509, 21] width 905 height 26
type input "***"
click at [58, 8] on button "A magnifying glass" at bounding box center [69, 20] width 22 height 25
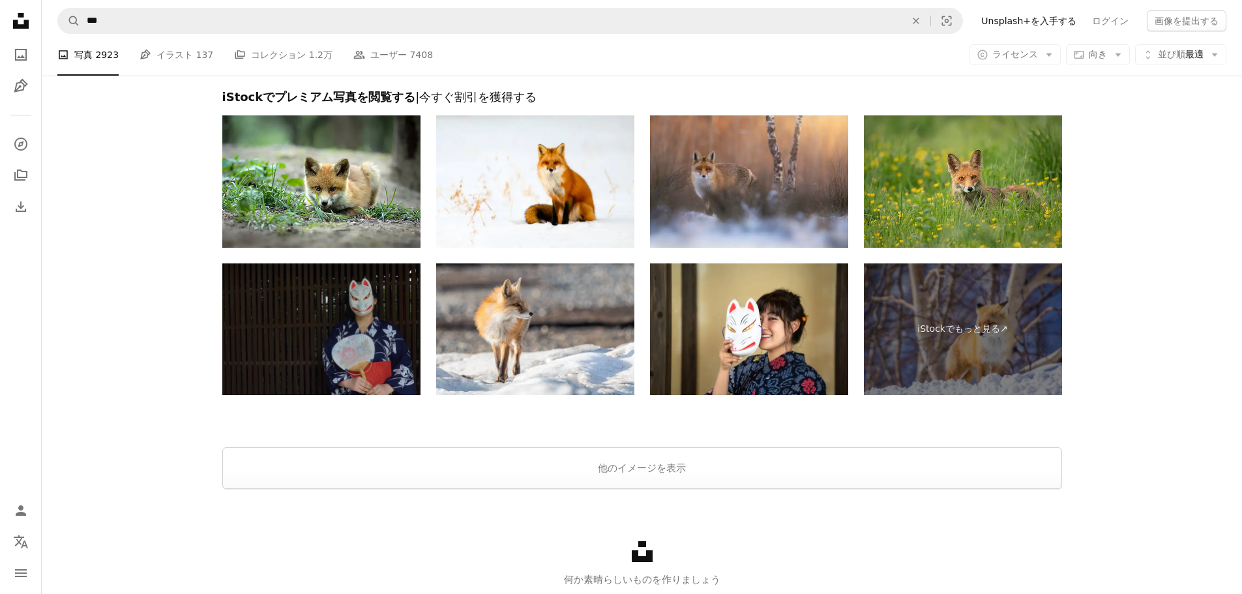
scroll to position [2274, 0]
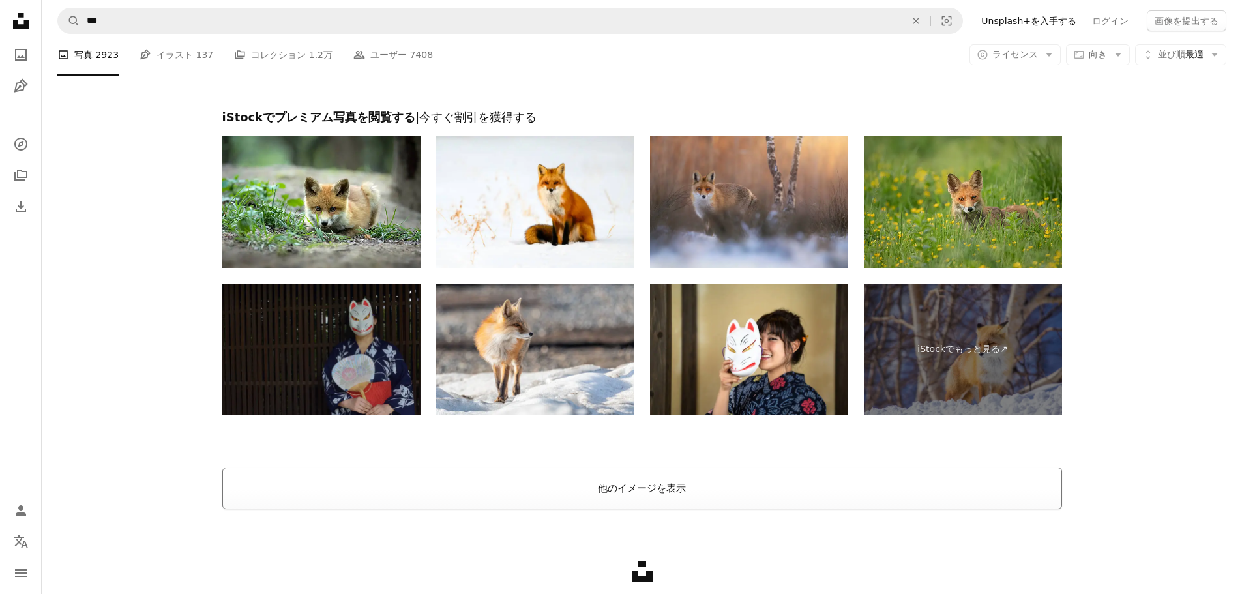
click at [657, 474] on button "他のイメージを表示" at bounding box center [641, 488] width 839 height 42
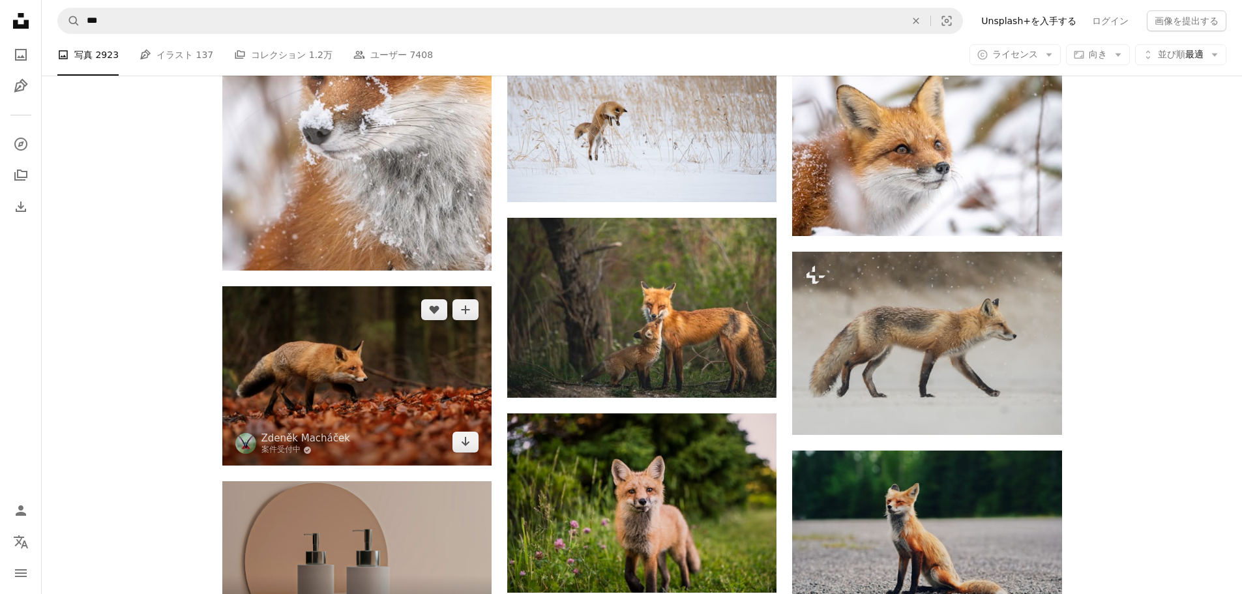
click at [440, 362] on img at bounding box center [356, 375] width 269 height 179
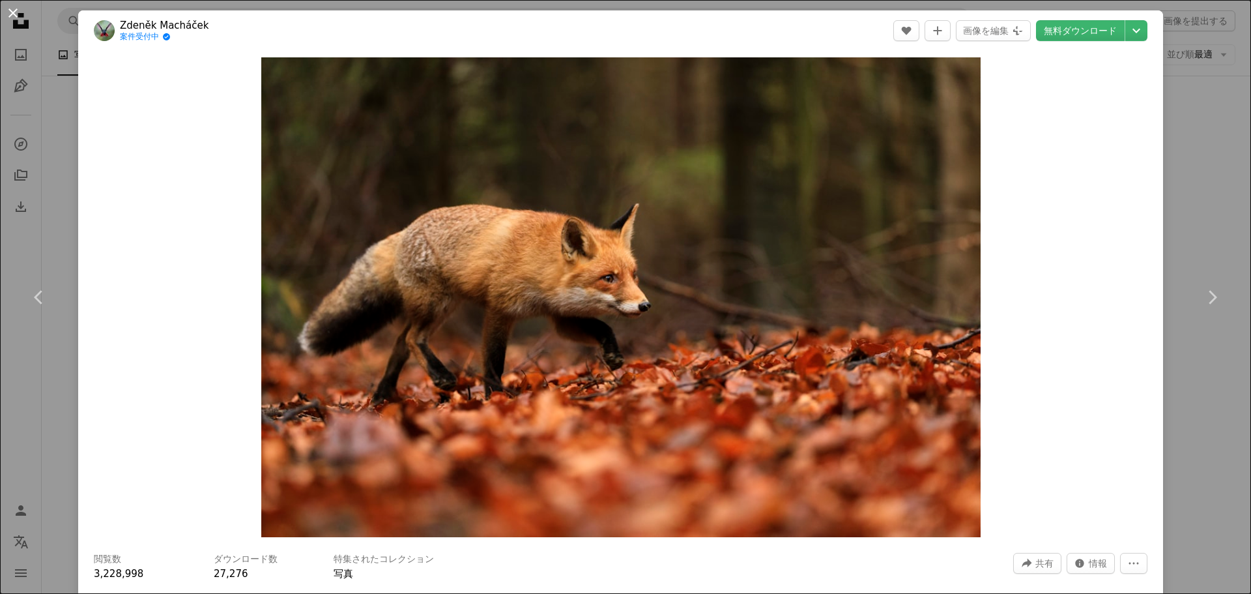
click at [10, 12] on button "An X shape" at bounding box center [13, 13] width 16 height 16
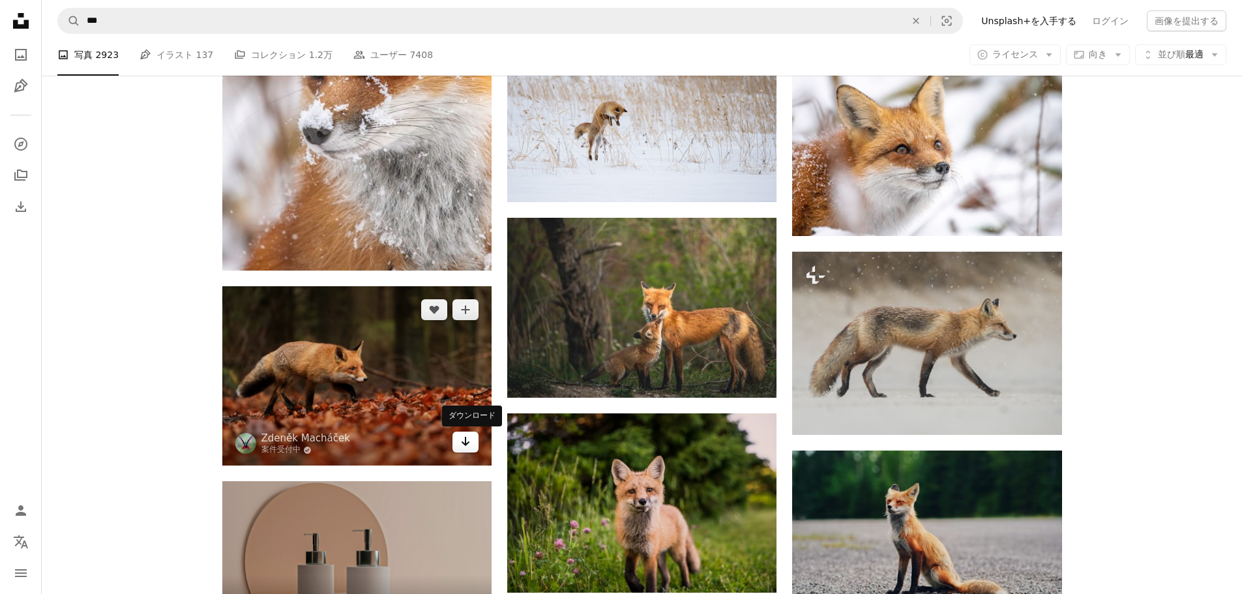
click at [463, 445] on icon "Arrow pointing down" at bounding box center [465, 441] width 10 height 16
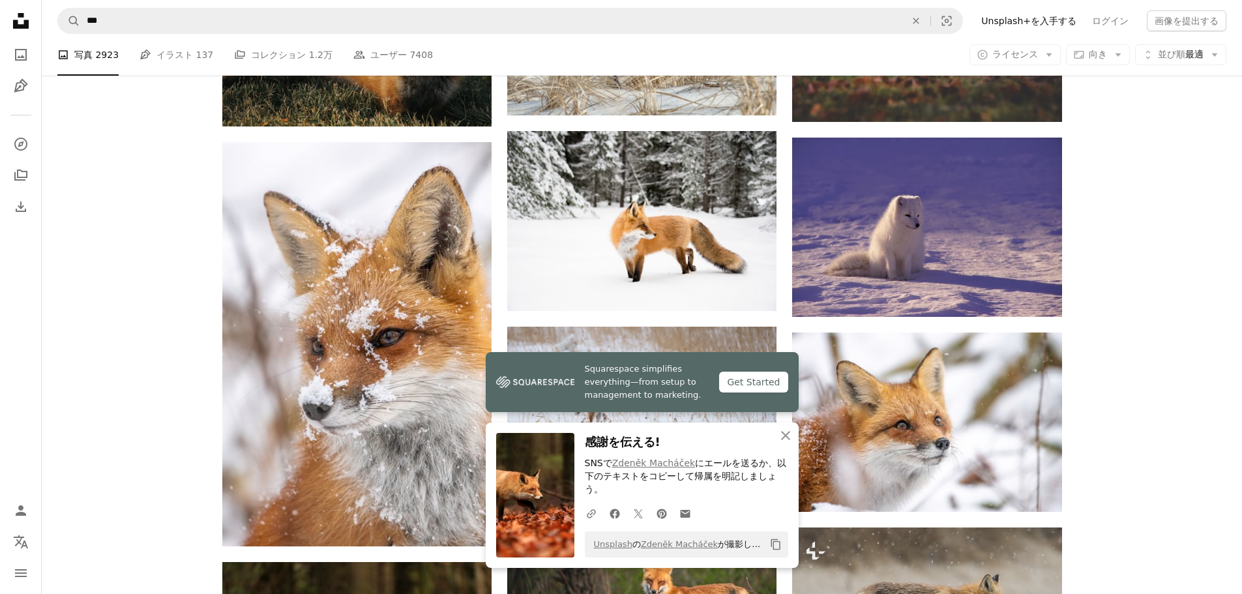
scroll to position [1557, 0]
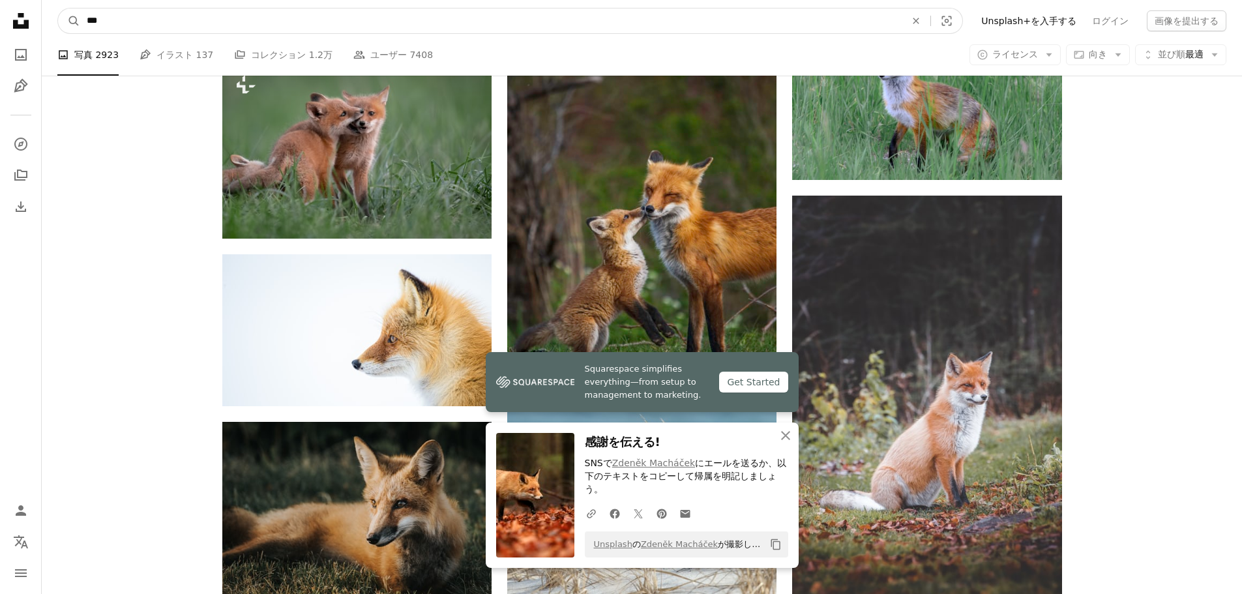
drag, startPoint x: 259, startPoint y: 25, endPoint x: 0, endPoint y: 3, distance: 260.4
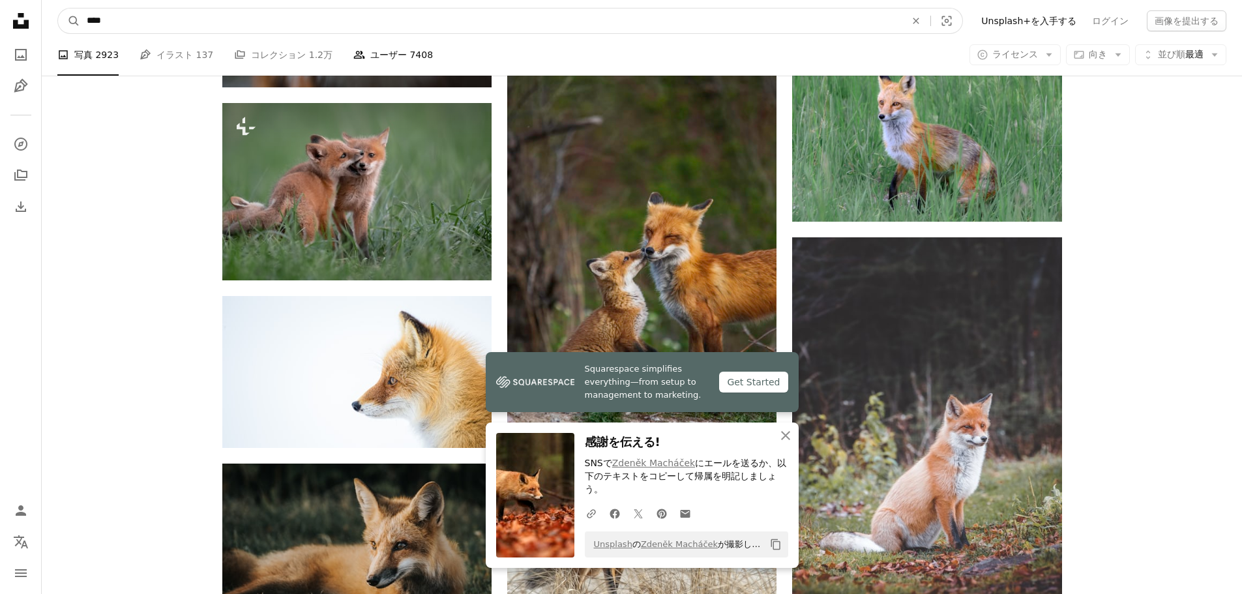
type input "****"
click button "A magnifying glass" at bounding box center [69, 20] width 22 height 25
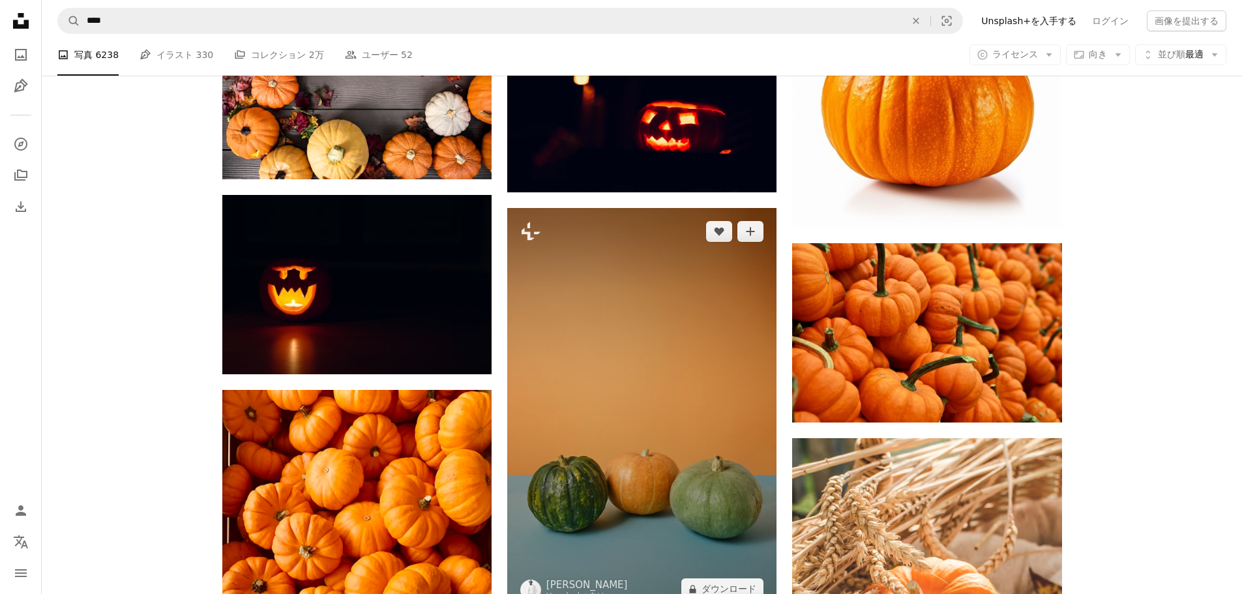
scroll to position [1238, 0]
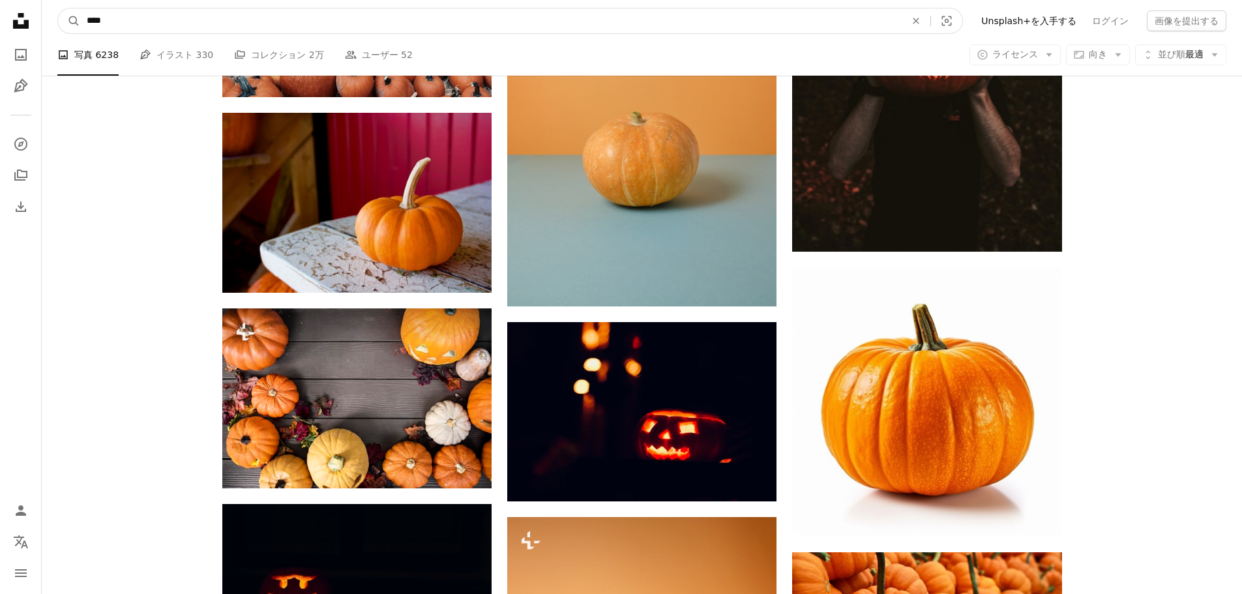
drag, startPoint x: 104, startPoint y: 18, endPoint x: 8, endPoint y: 18, distance: 95.2
click at [41, 18] on div "Unsplash logo Unsplash ホーム A photo Pen Tool A compass A stack of folders Downlo…" at bounding box center [621, 519] width 1242 height 3515
type input "*"
click button "A magnifying glass" at bounding box center [69, 20] width 22 height 25
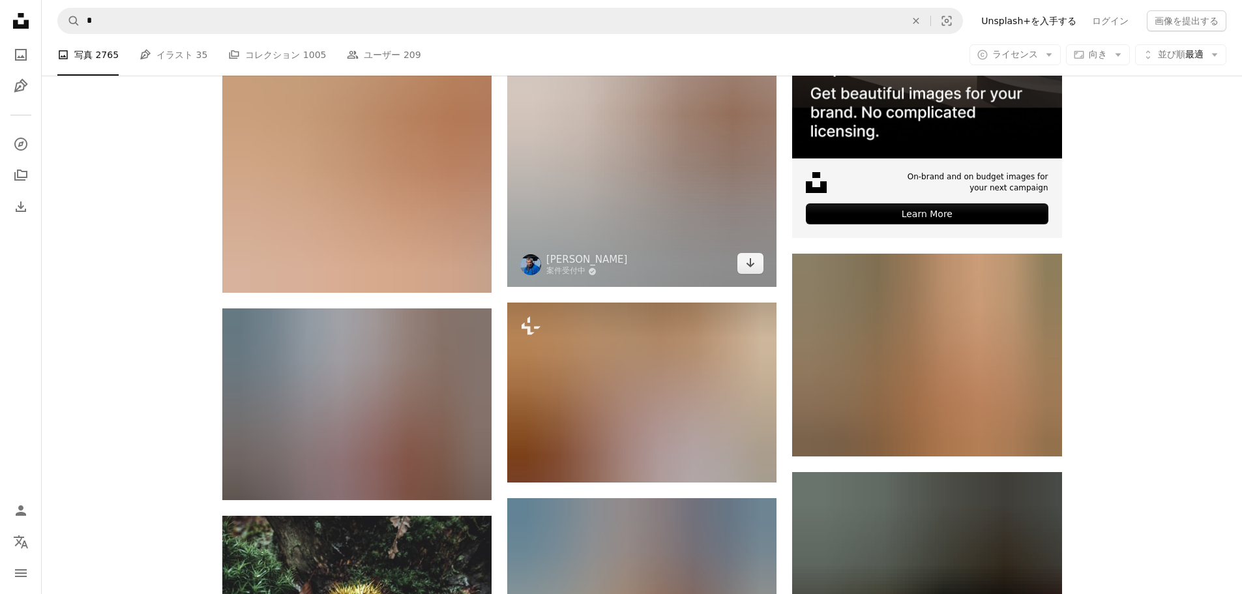
scroll to position [456, 0]
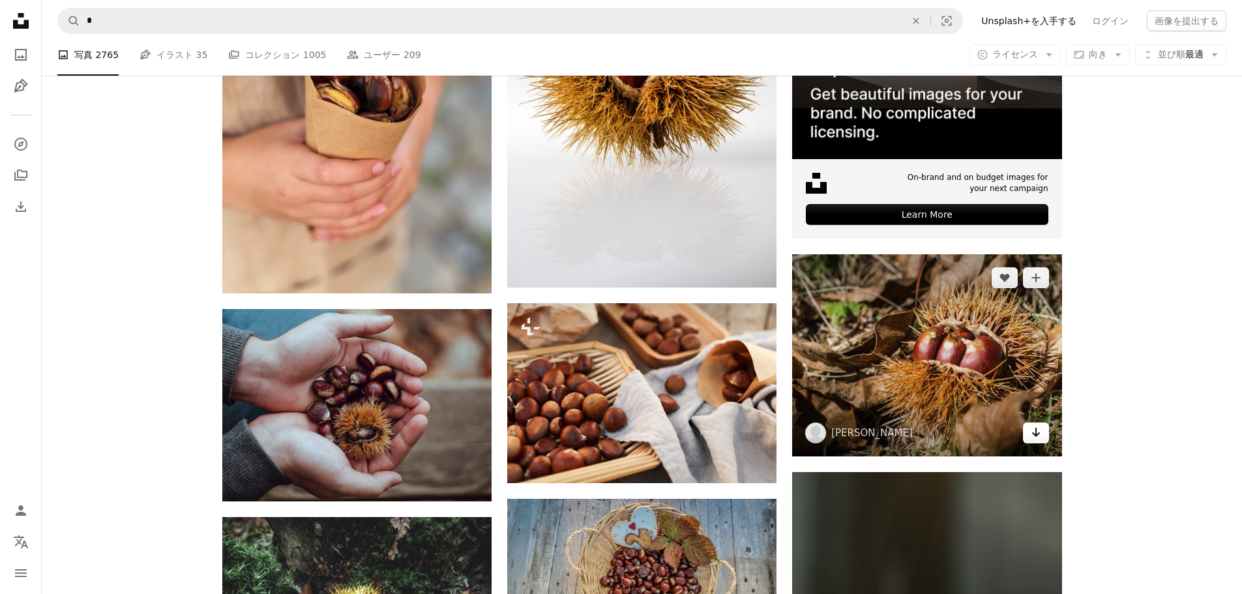
click at [1034, 437] on icon "Arrow pointing down" at bounding box center [1035, 432] width 10 height 16
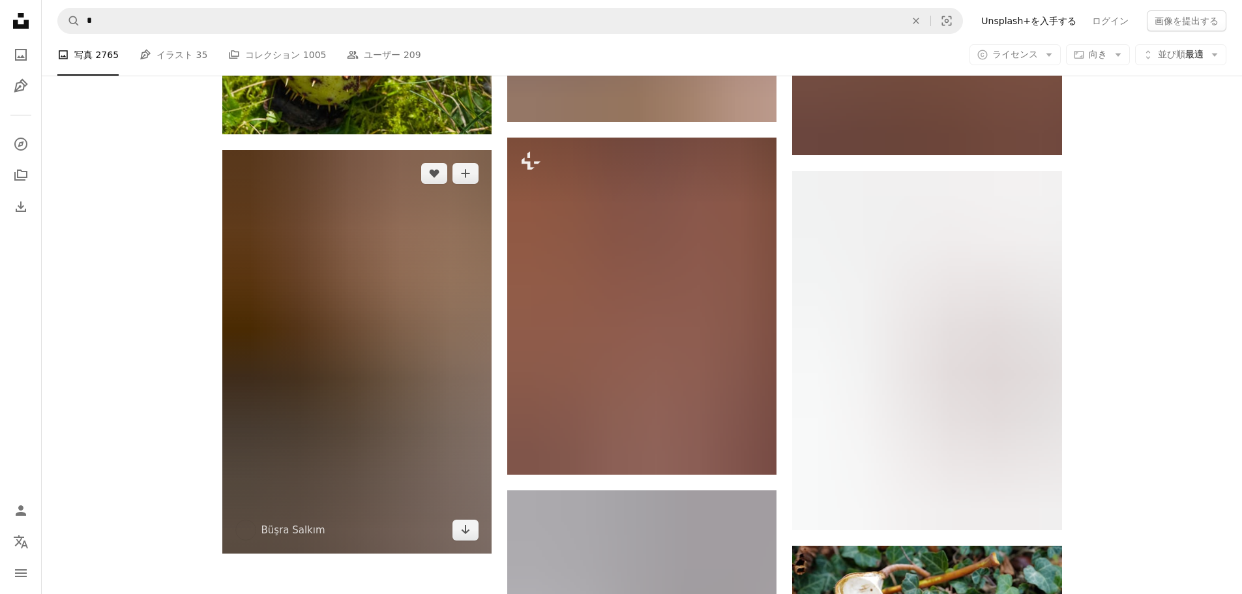
scroll to position [1760, 0]
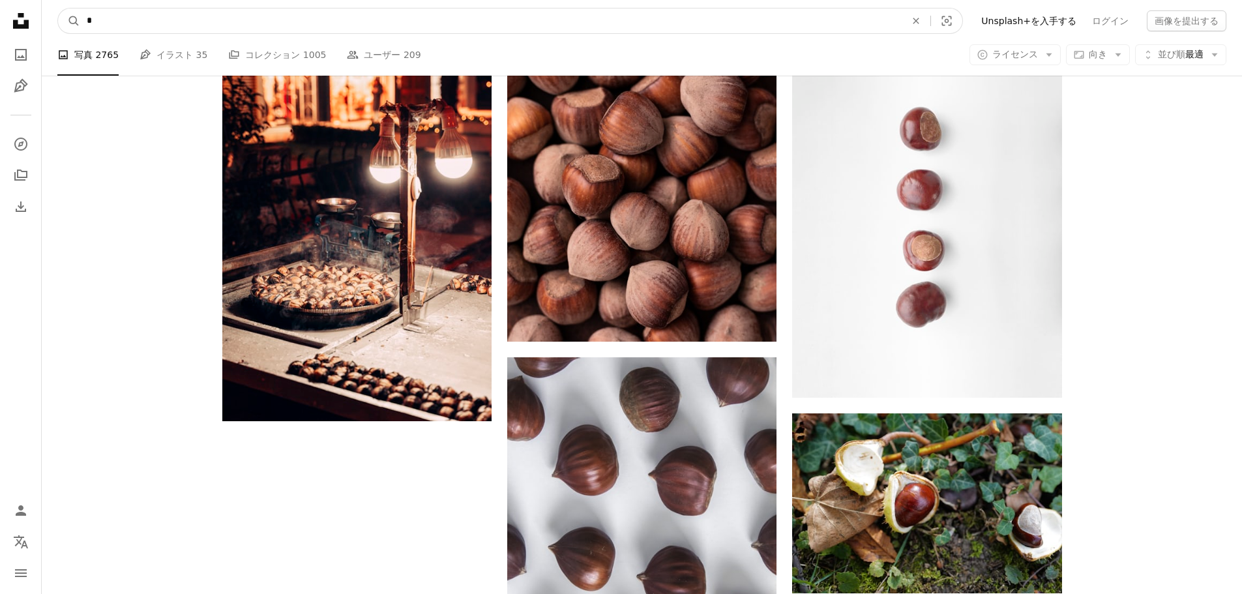
drag, startPoint x: 124, startPoint y: 14, endPoint x: 16, endPoint y: 14, distance: 108.2
type input "***"
click button "A magnifying glass" at bounding box center [69, 20] width 22 height 25
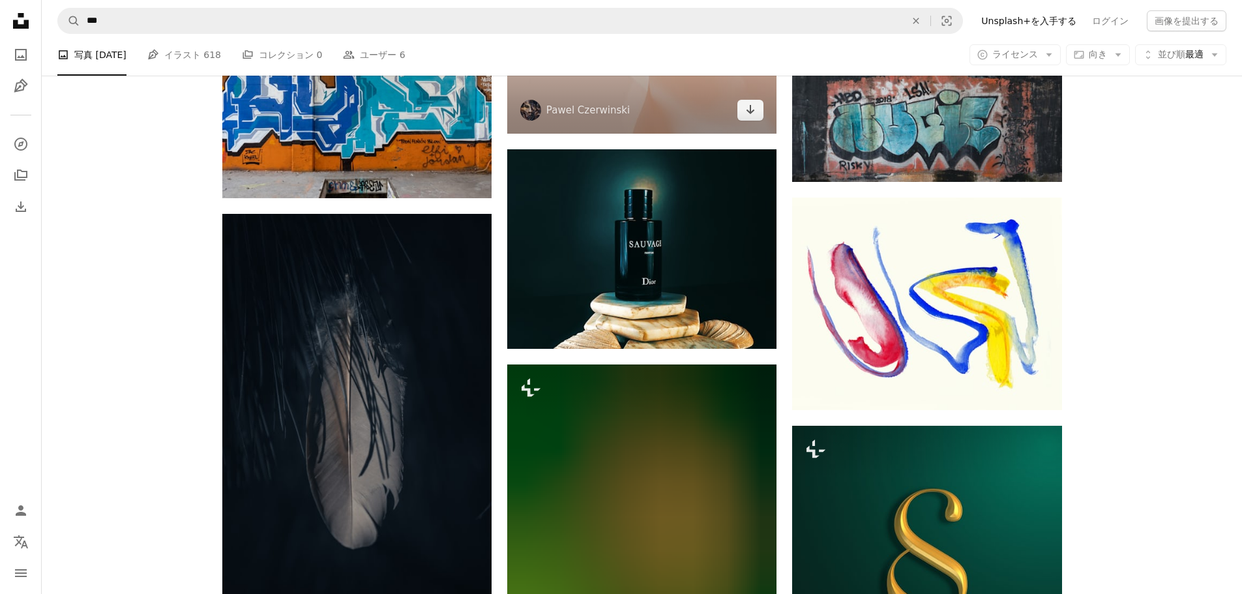
scroll to position [1303, 0]
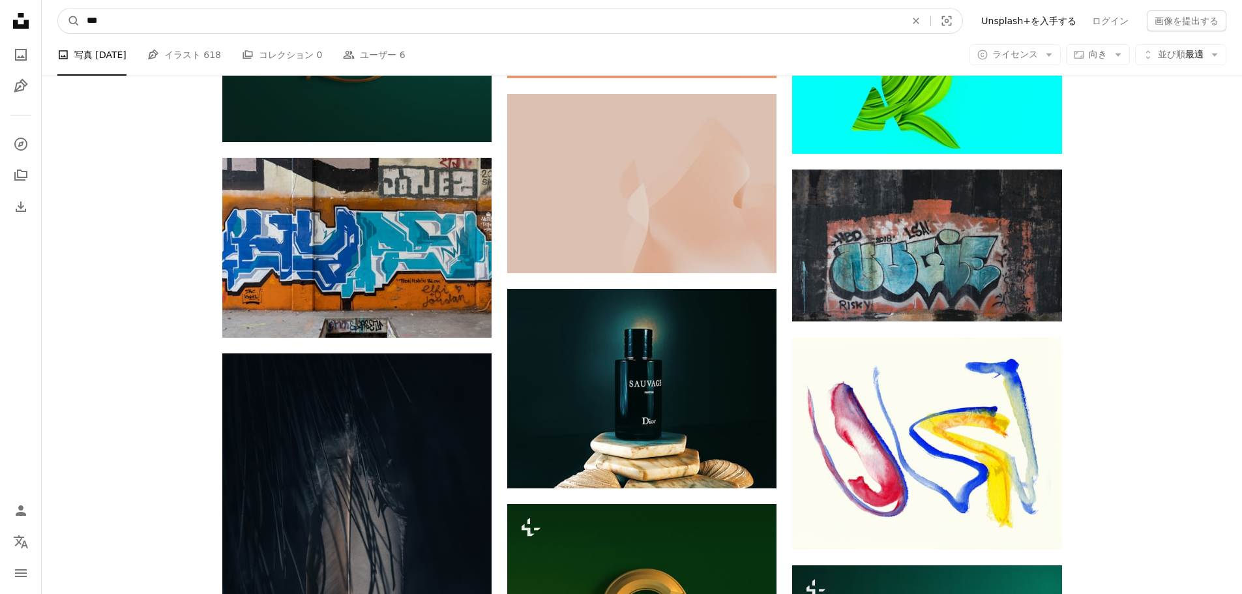
drag, startPoint x: 201, startPoint y: 25, endPoint x: 0, endPoint y: 7, distance: 201.6
click at [0, 5] on div "Unsplash logo Unsplash ホーム A photo Pen Tool A compass A stack of folders Downlo…" at bounding box center [621, 535] width 1242 height 3156
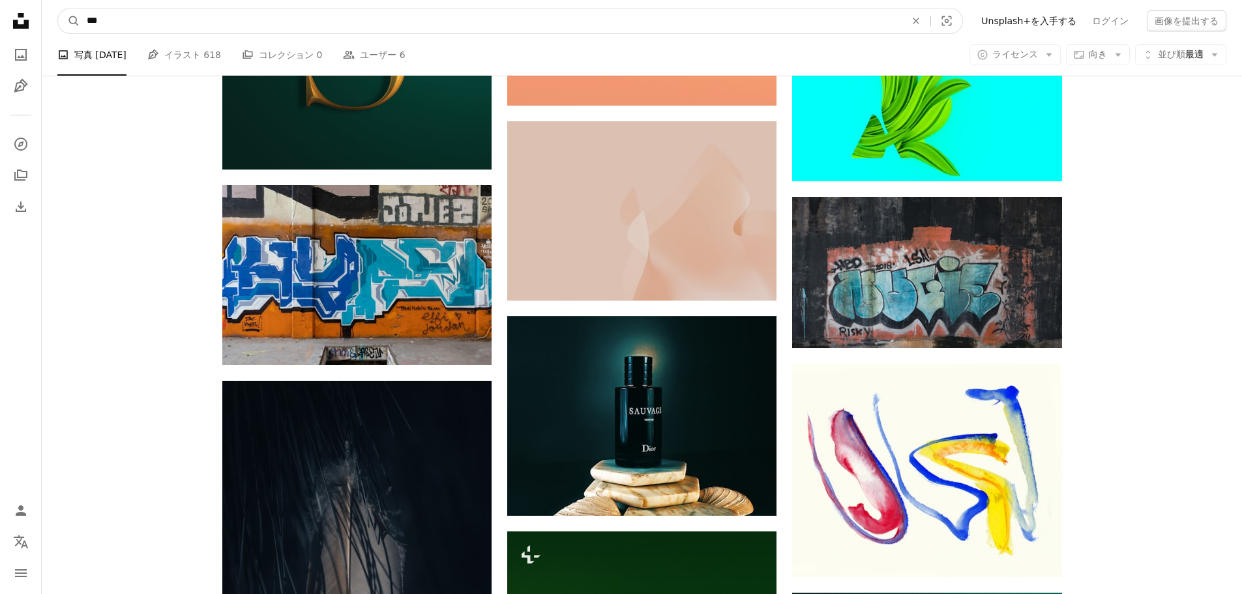
paste input "サイト内でビジュアルを探す"
type input "***"
click button "A magnifying glass" at bounding box center [69, 20] width 22 height 25
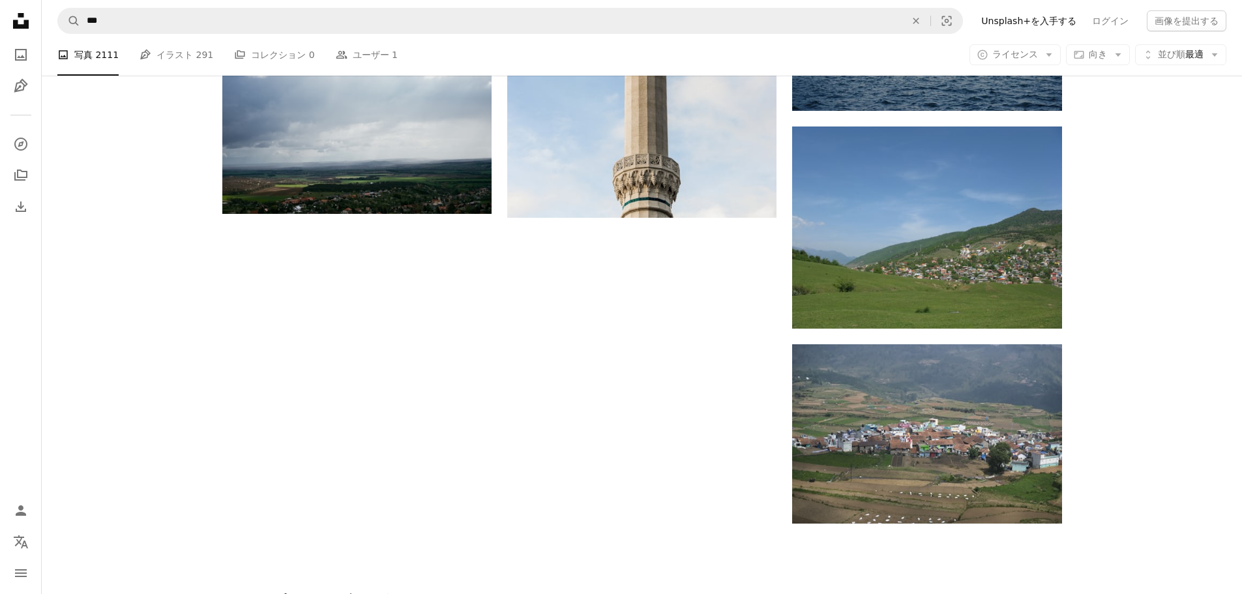
scroll to position [2346, 0]
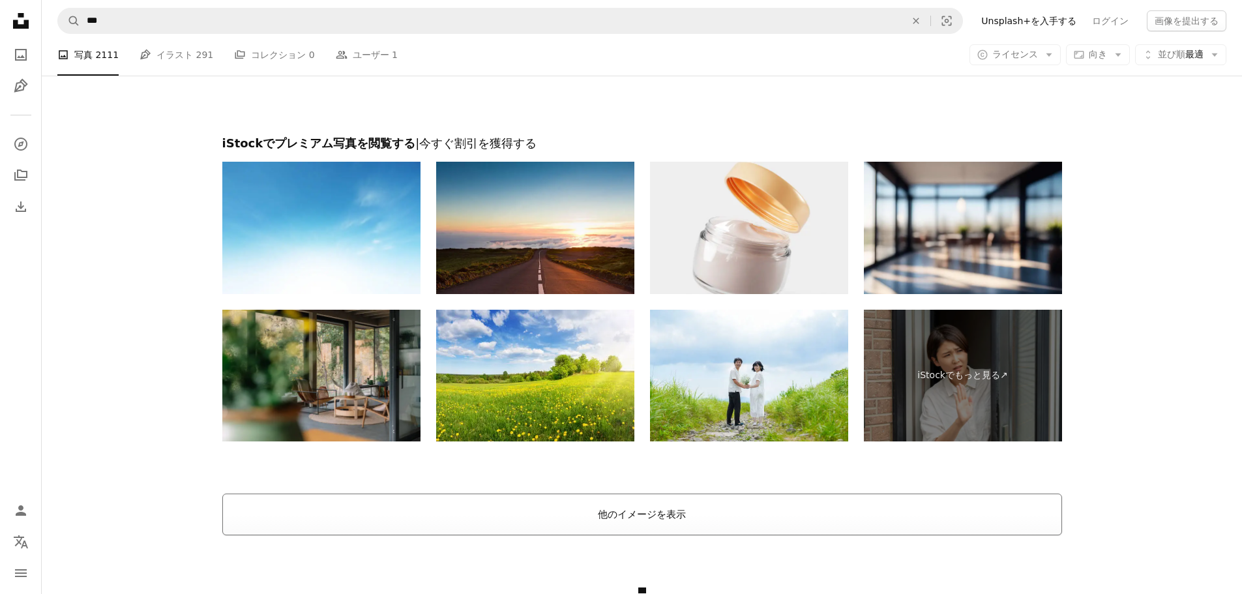
click at [542, 501] on button "他のイメージを表示" at bounding box center [641, 514] width 839 height 42
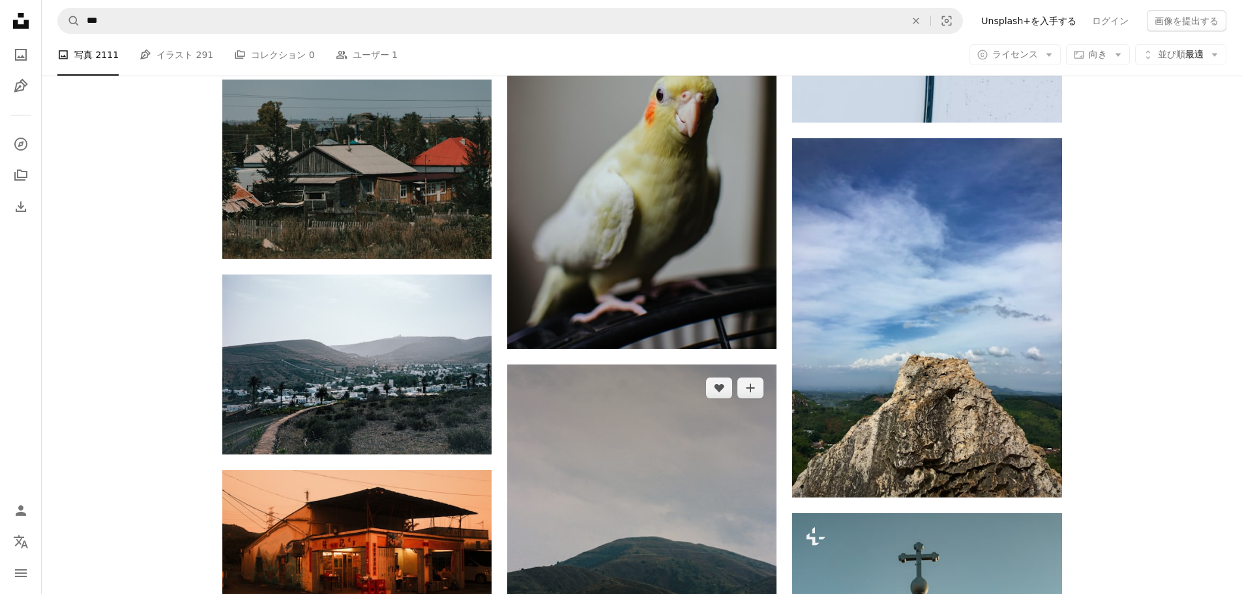
scroll to position [3845, 0]
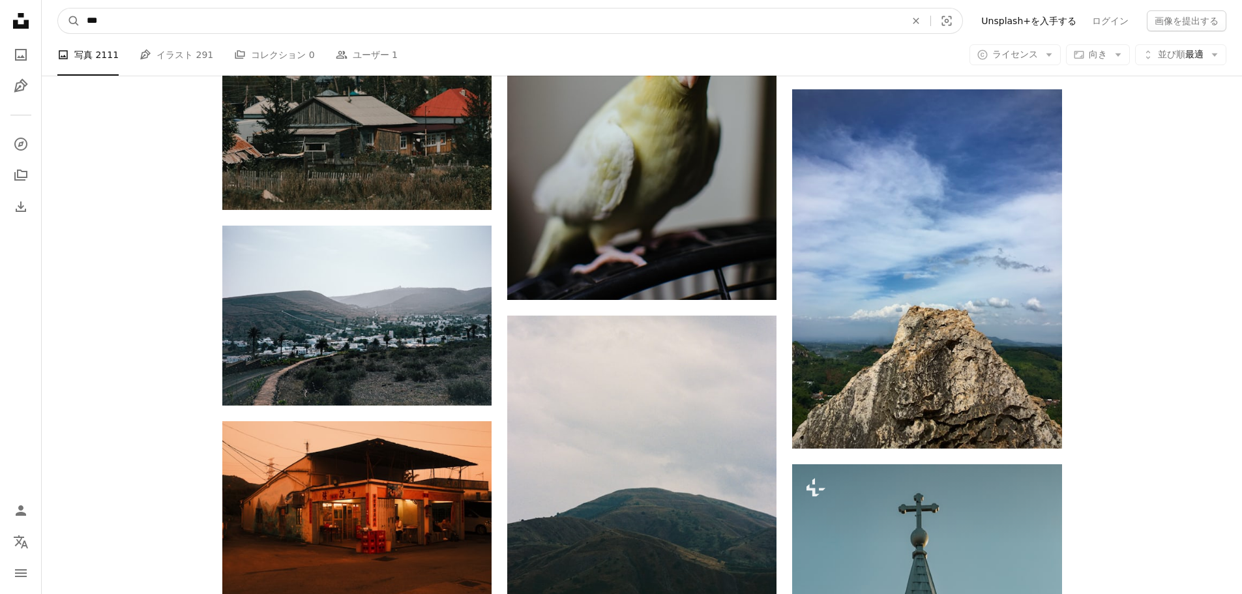
drag, startPoint x: 70, startPoint y: 27, endPoint x: 2, endPoint y: 35, distance: 68.9
paste input "サイト内でビジュアルを探す"
type input "**"
click button "A magnifying glass" at bounding box center [69, 20] width 22 height 25
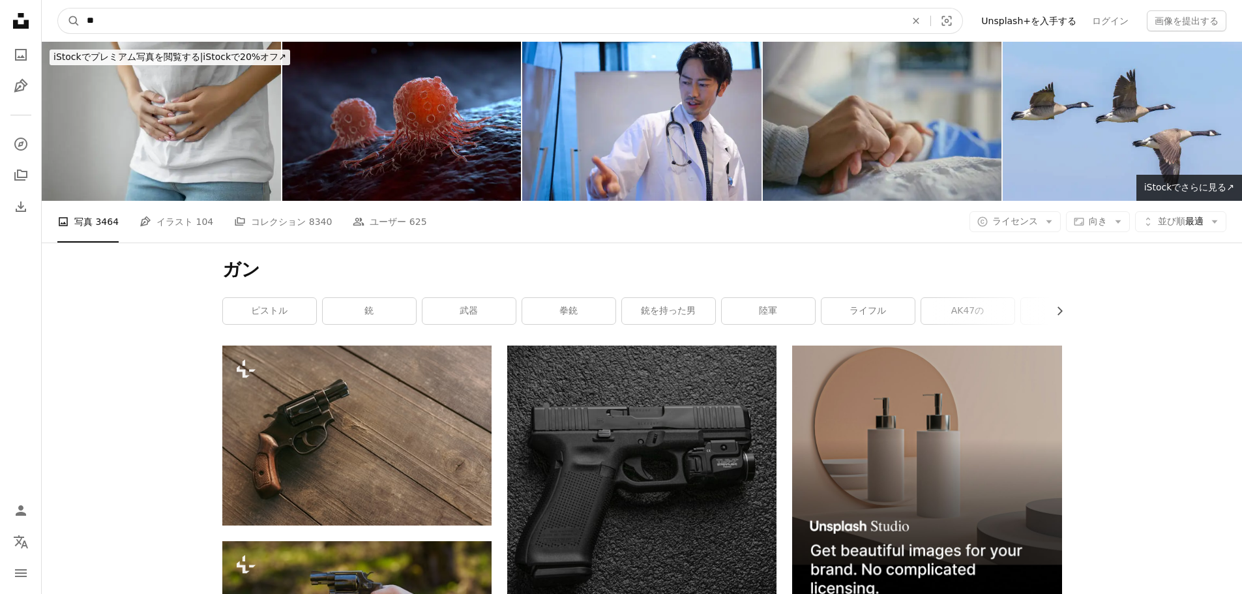
drag, startPoint x: 108, startPoint y: 27, endPoint x: 30, endPoint y: 41, distance: 79.4
type input "*"
click at [58, 8] on button "A magnifying glass" at bounding box center [69, 20] width 22 height 25
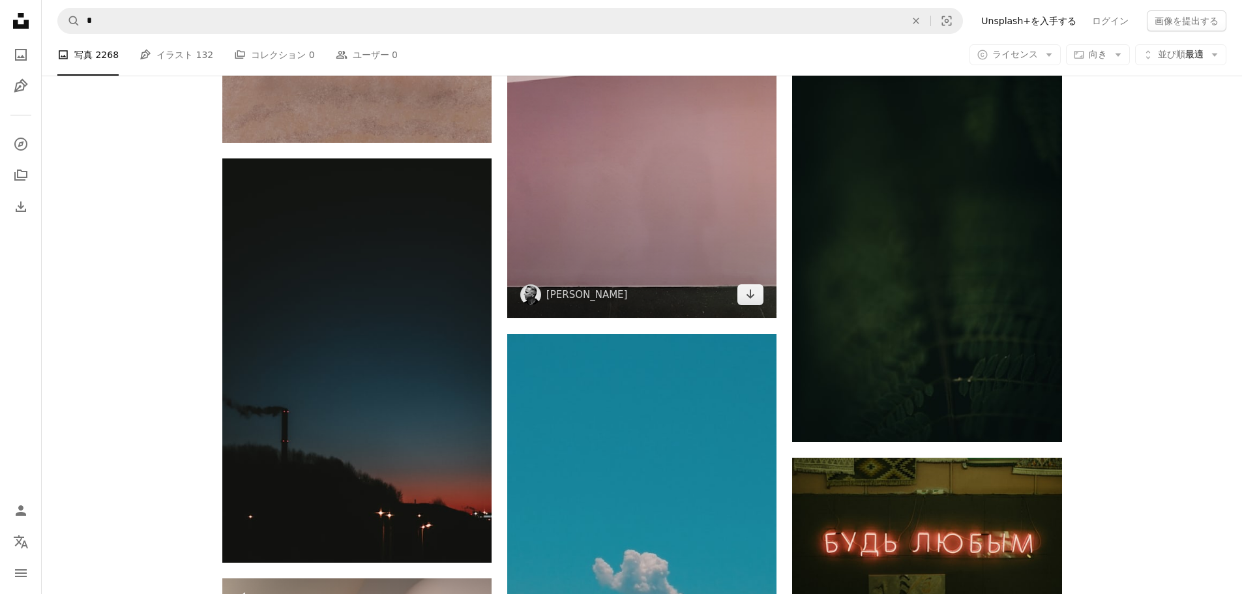
scroll to position [1499, 0]
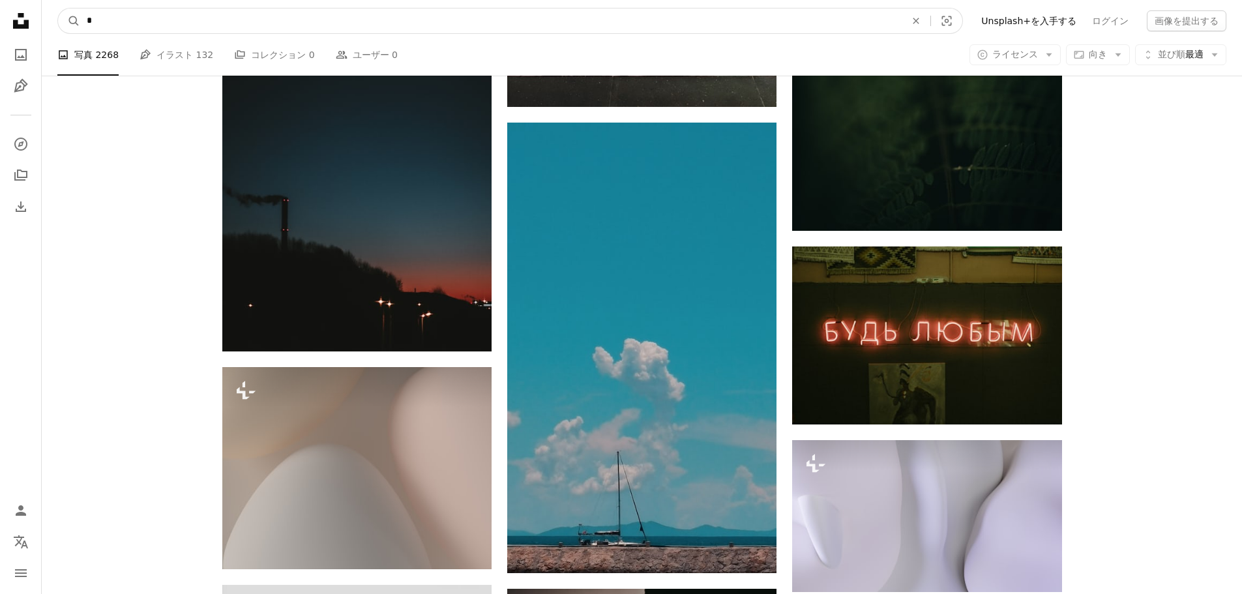
drag, startPoint x: 107, startPoint y: 25, endPoint x: 29, endPoint y: 26, distance: 78.2
click at [44, 27] on nav "A magnifying glass * An X shape Visual search Filters Unsplash+を入手する ログイン 画像を提出…" at bounding box center [642, 21] width 1200 height 42
type input "*"
click button "A magnifying glass" at bounding box center [69, 20] width 22 height 25
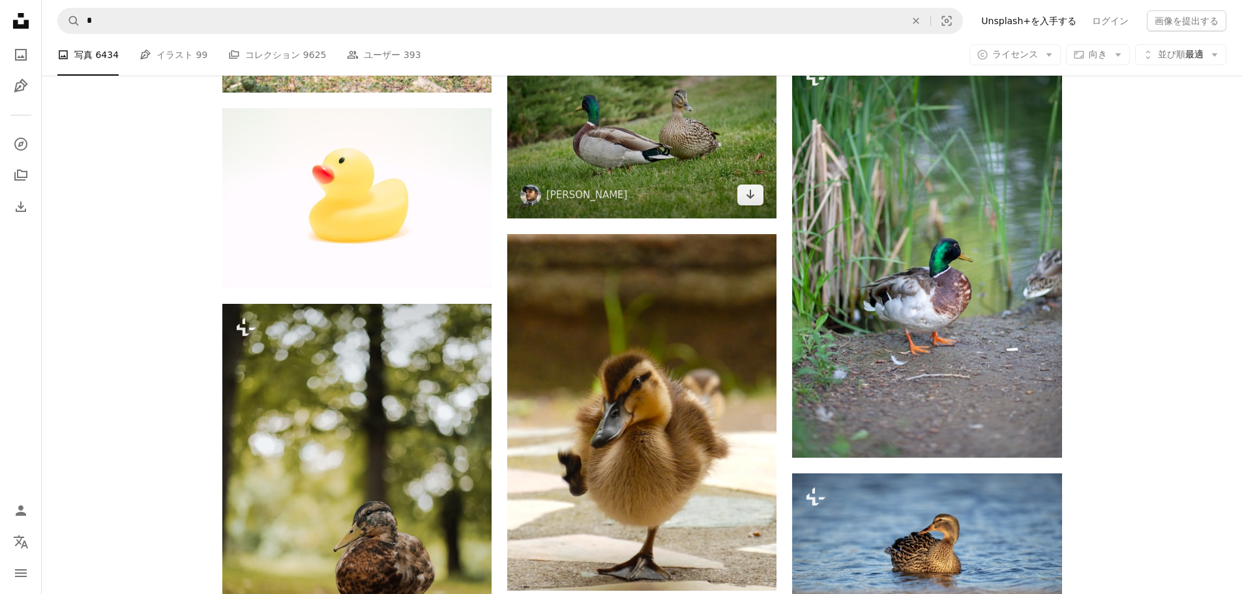
scroll to position [1173, 0]
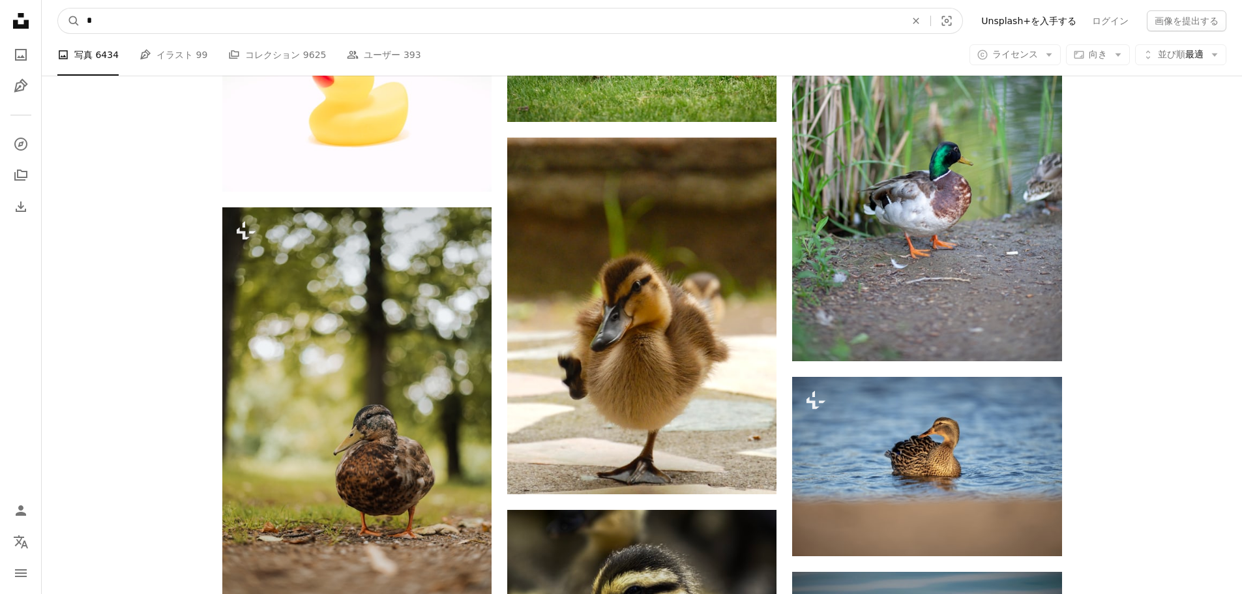
click at [411, 23] on input "*" at bounding box center [490, 20] width 821 height 25
type input "***"
click button "A magnifying glass" at bounding box center [69, 20] width 22 height 25
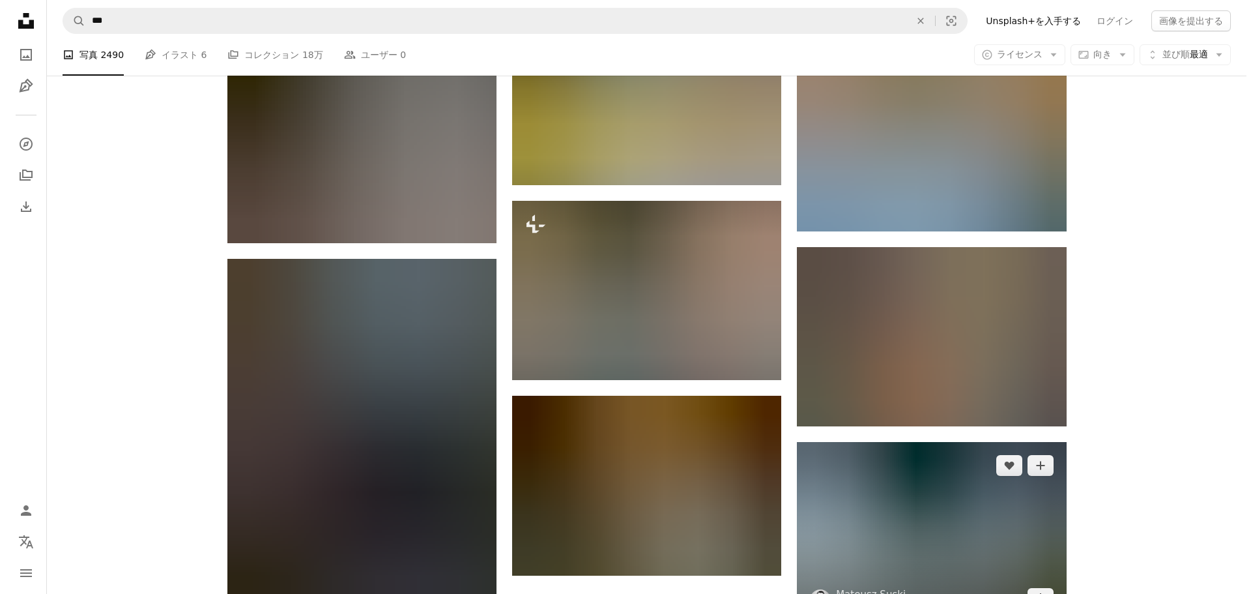
scroll to position [1499, 0]
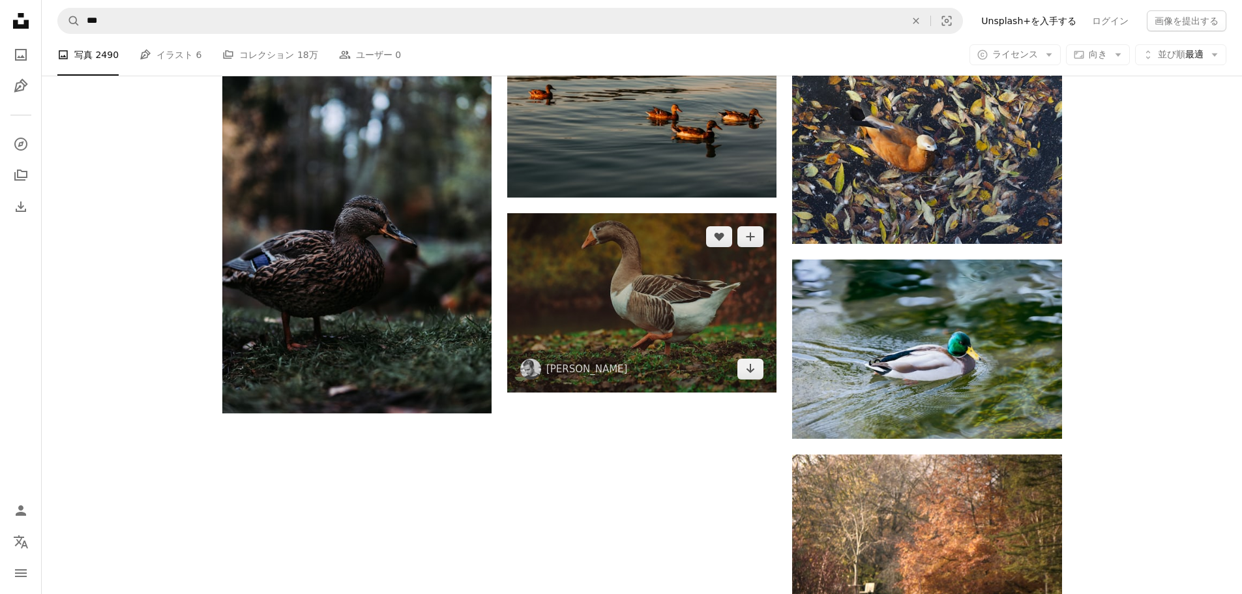
click at [635, 283] on img at bounding box center [641, 302] width 269 height 179
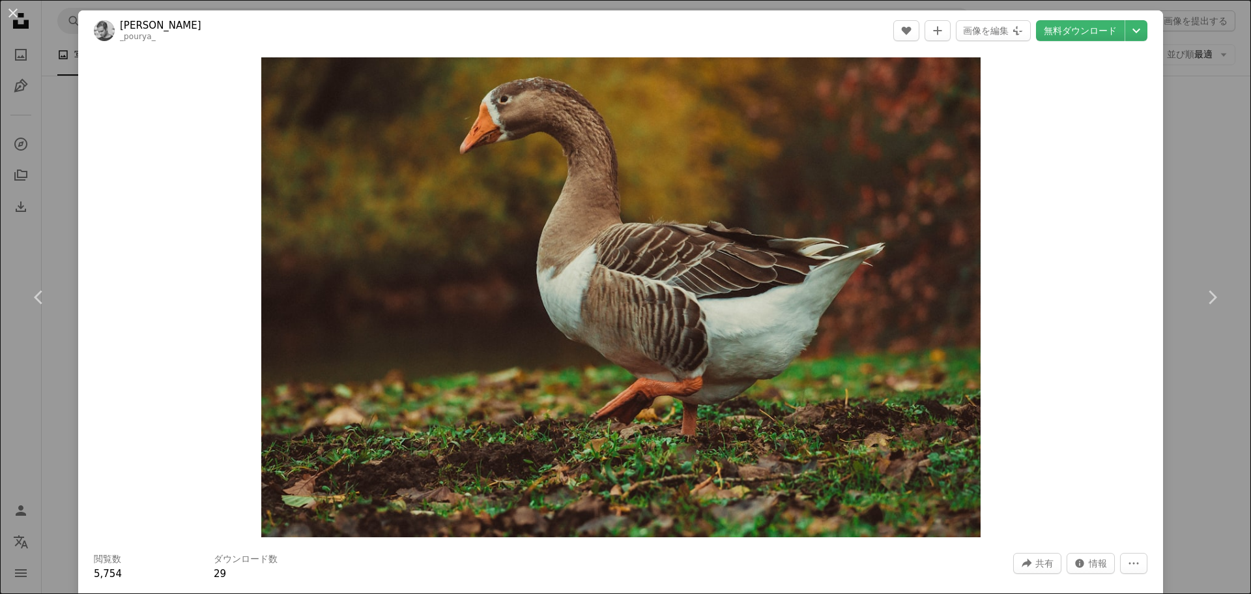
click at [67, 135] on div "An X shape Chevron left Chevron right Pourya Gohari _pourya_ A heart A plus sig…" at bounding box center [625, 297] width 1251 height 594
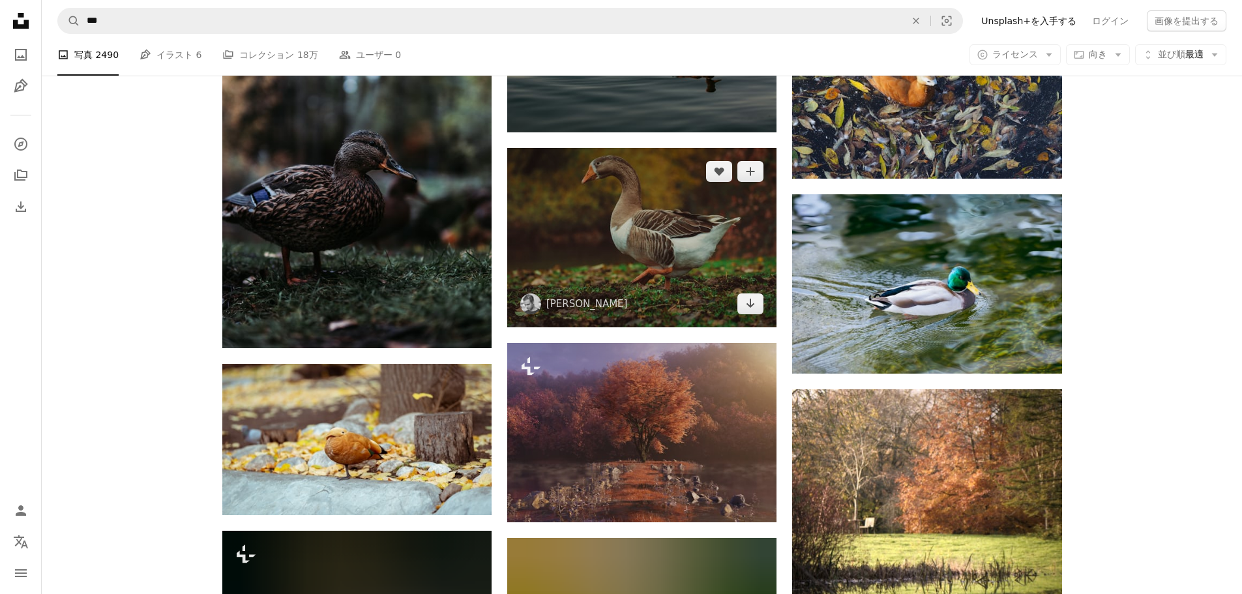
scroll to position [1760, 0]
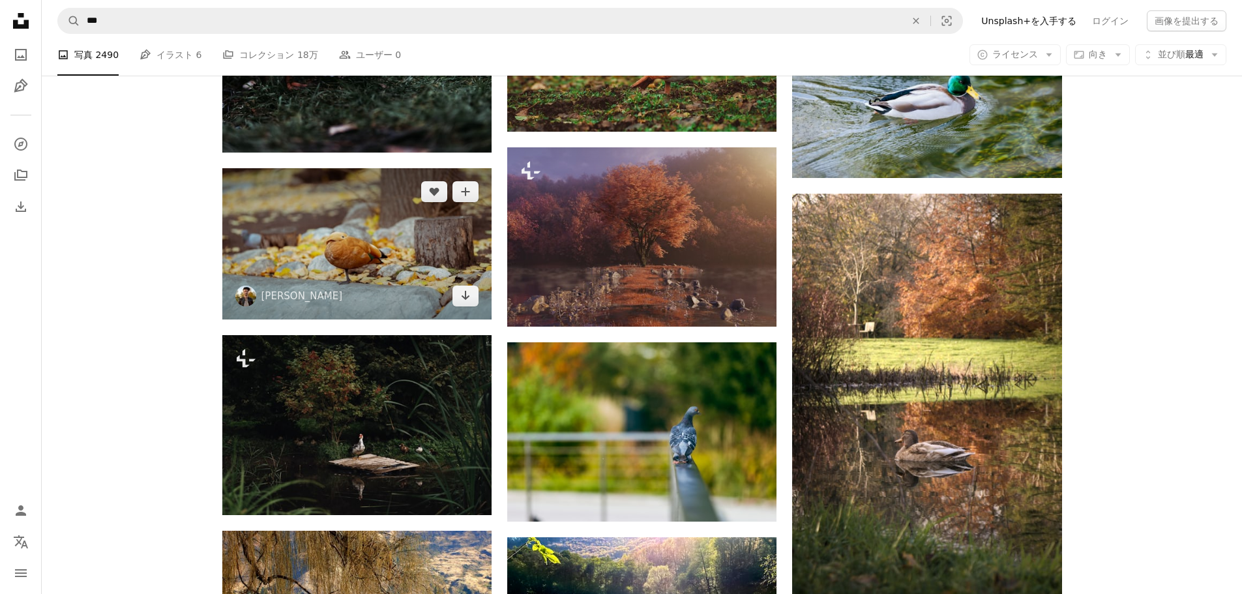
click at [429, 236] on img at bounding box center [356, 243] width 269 height 151
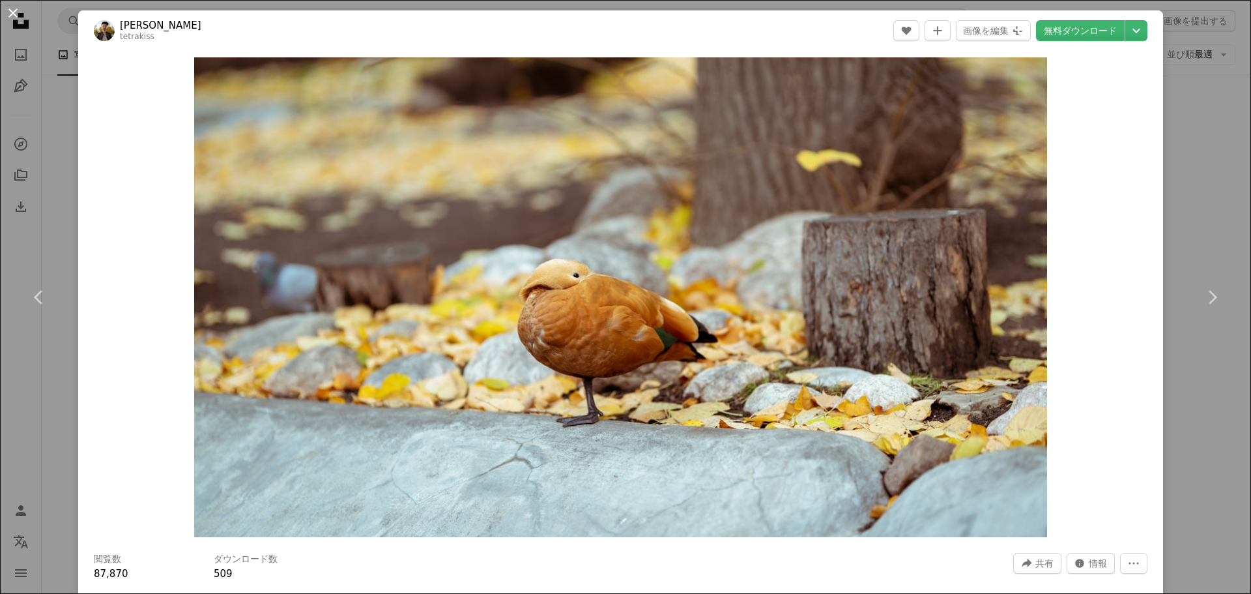
click at [16, 10] on button "An X shape" at bounding box center [13, 13] width 16 height 16
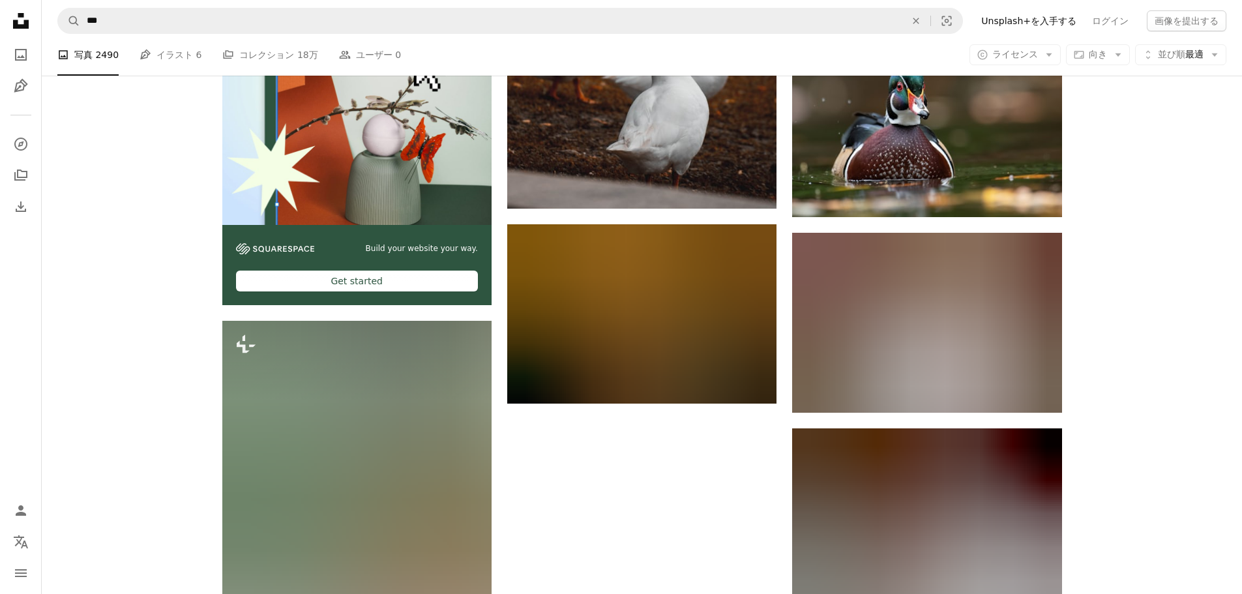
scroll to position [3193, 0]
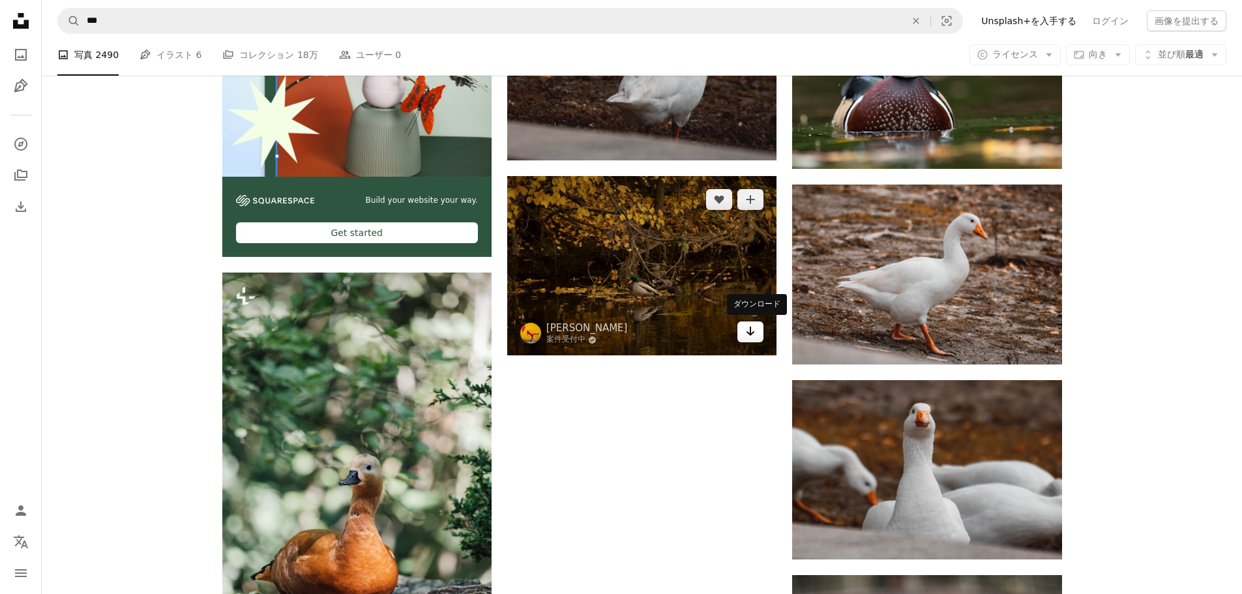
click at [744, 334] on link "Arrow pointing down" at bounding box center [750, 331] width 26 height 21
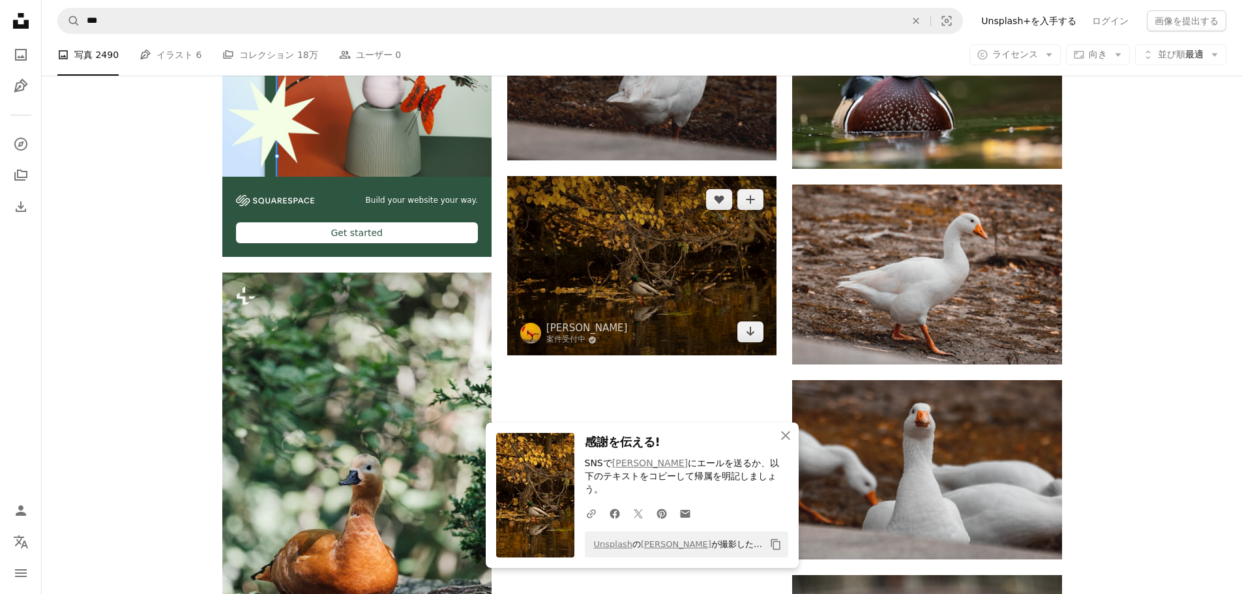
click at [656, 269] on img at bounding box center [641, 265] width 269 height 179
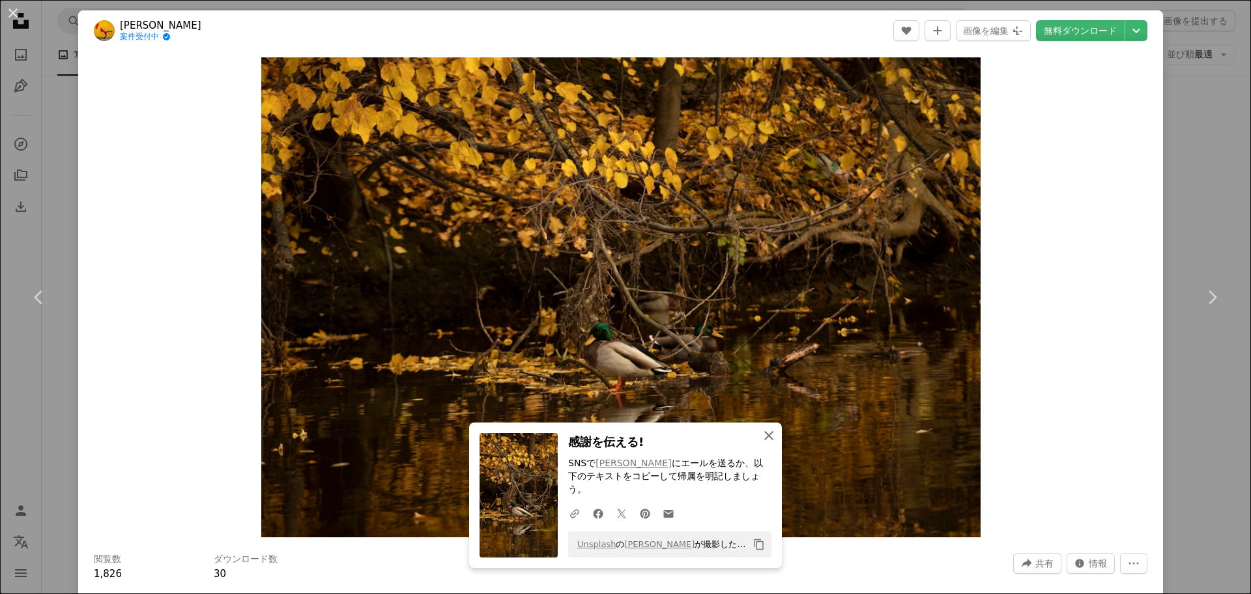
click at [756, 448] on button "An X shape 閉じる" at bounding box center [769, 435] width 26 height 26
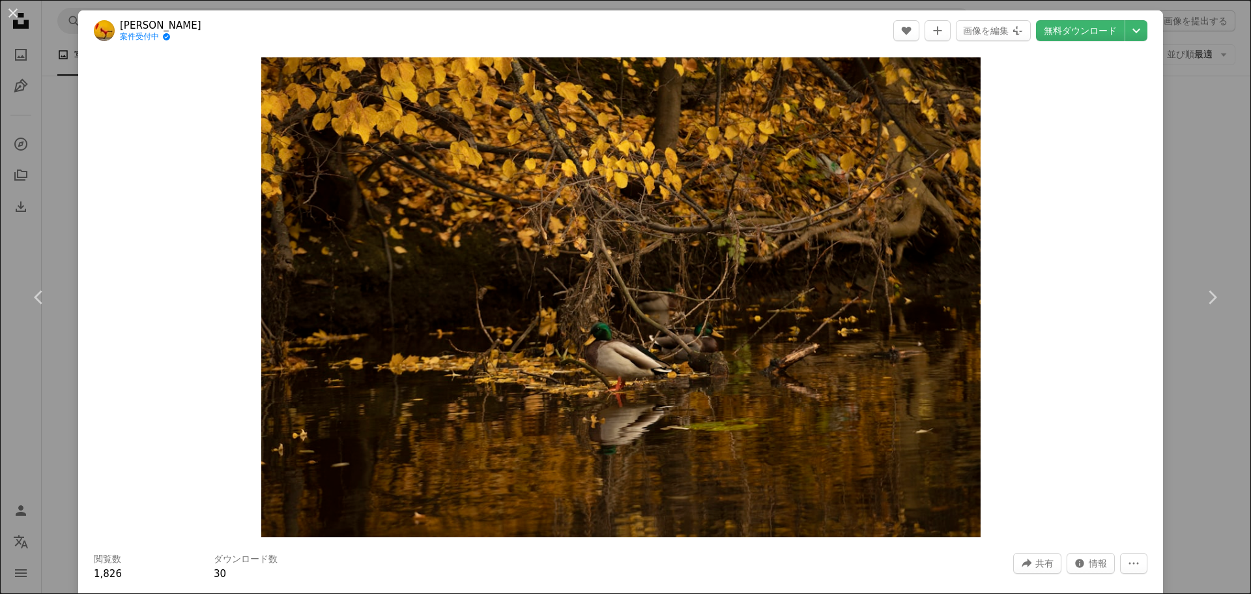
drag, startPoint x: 3, startPoint y: 22, endPoint x: 9, endPoint y: 19, distance: 7.3
click at [5, 21] on button "An X shape" at bounding box center [13, 13] width 16 height 16
